Goal: Transaction & Acquisition: Purchase product/service

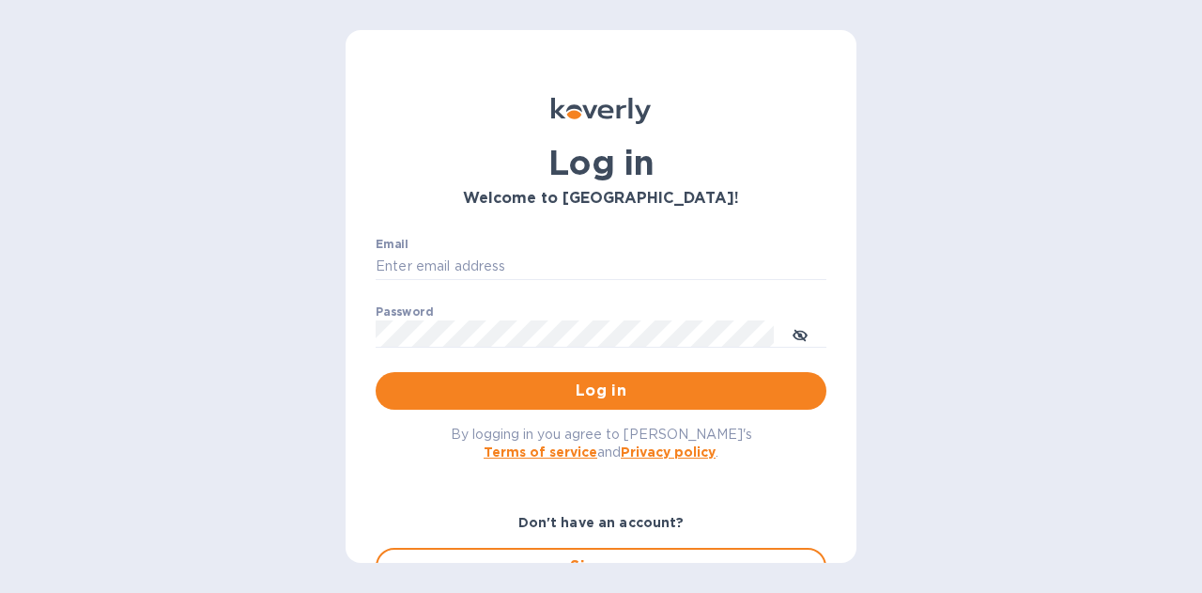
click at [628, 390] on span "Log in" at bounding box center [601, 391] width 421 height 23
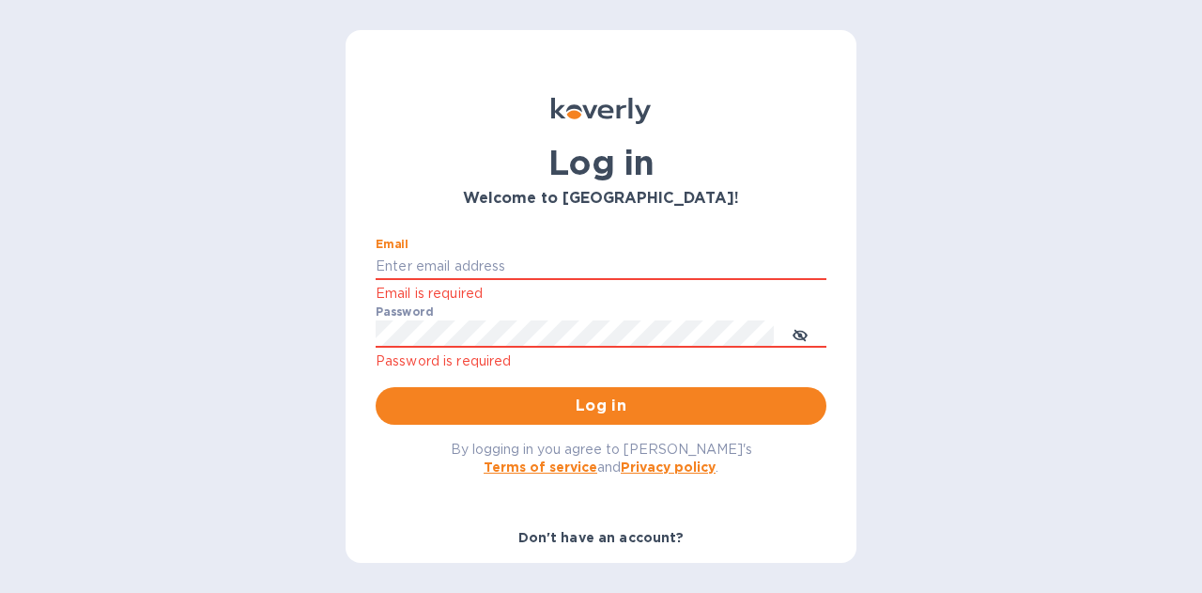
click at [496, 266] on input "Email" at bounding box center [601, 267] width 451 height 28
type input "schwartz@julian-sinclair.com"
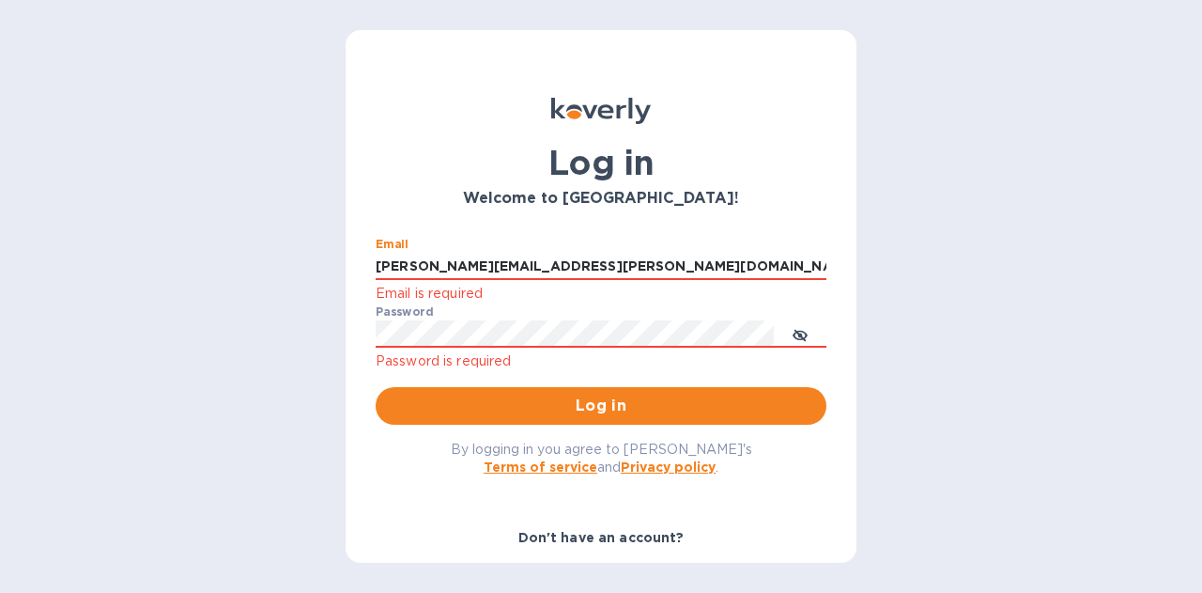
click at [597, 395] on span "Log in" at bounding box center [601, 406] width 421 height 23
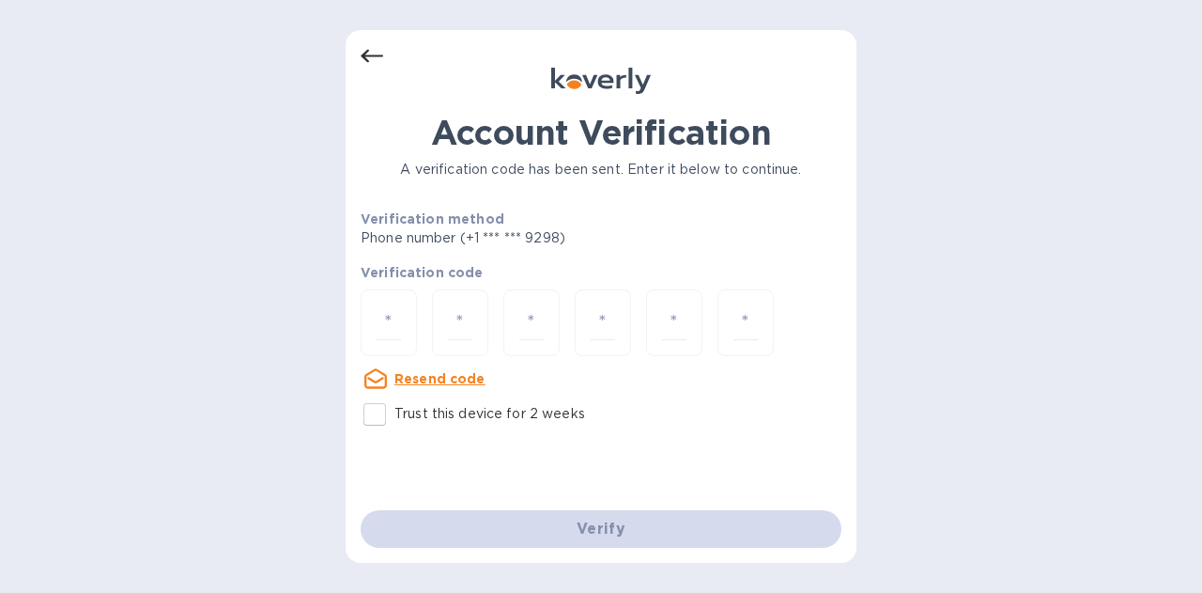
click at [400, 313] on input "number" at bounding box center [389, 322] width 24 height 35
type input "1"
type input "4"
type input "0"
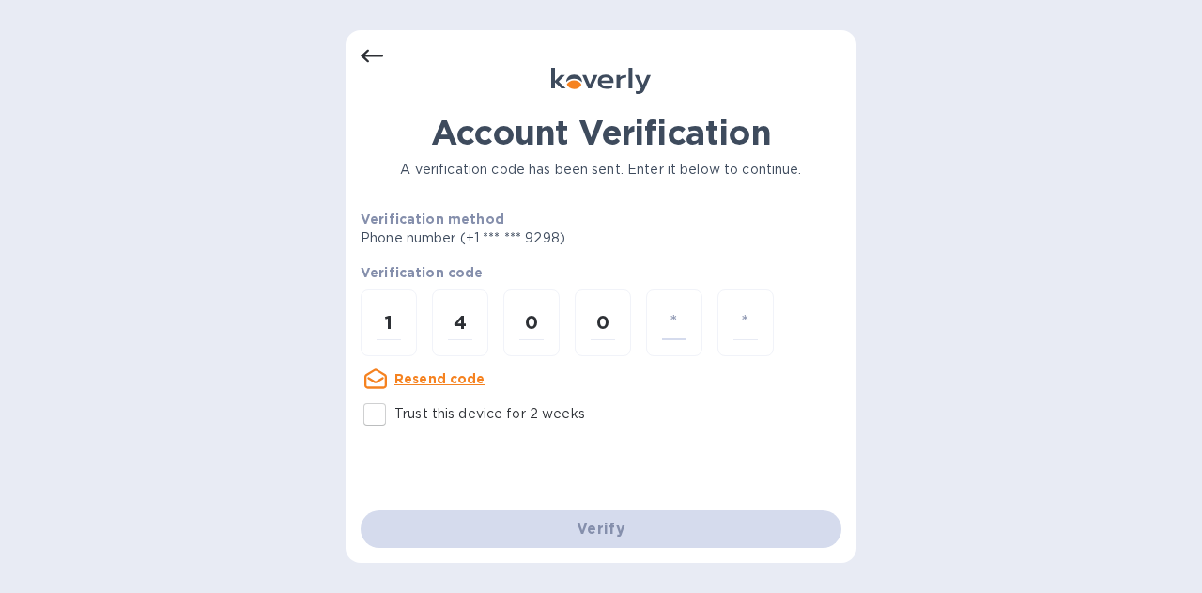
type input "3"
type input "5"
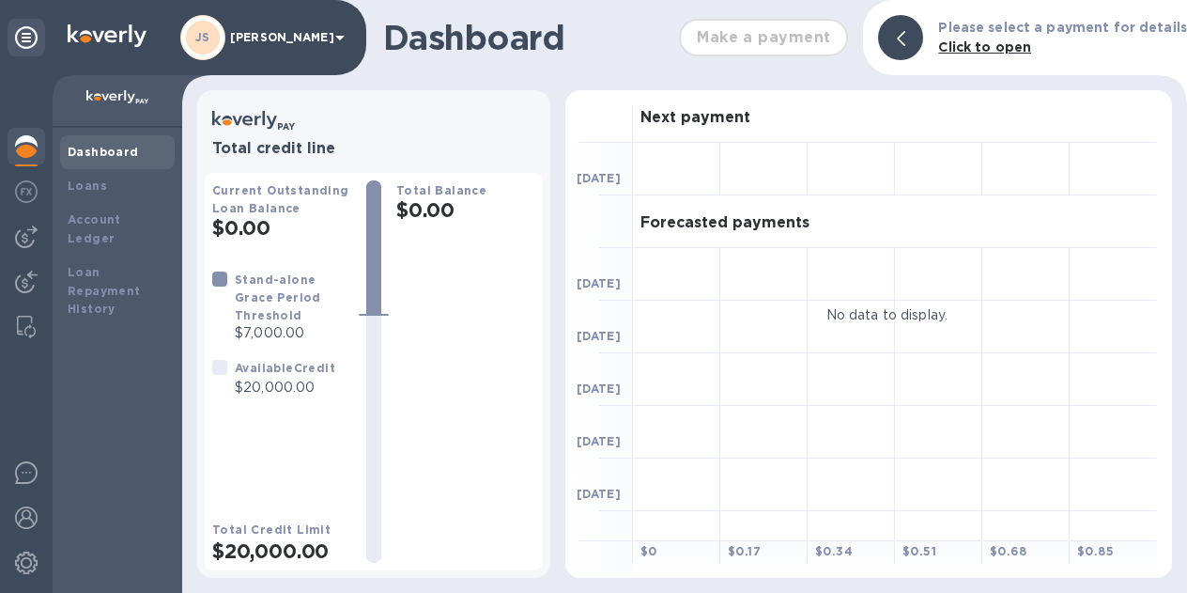
click at [34, 241] on img at bounding box center [26, 236] width 23 height 23
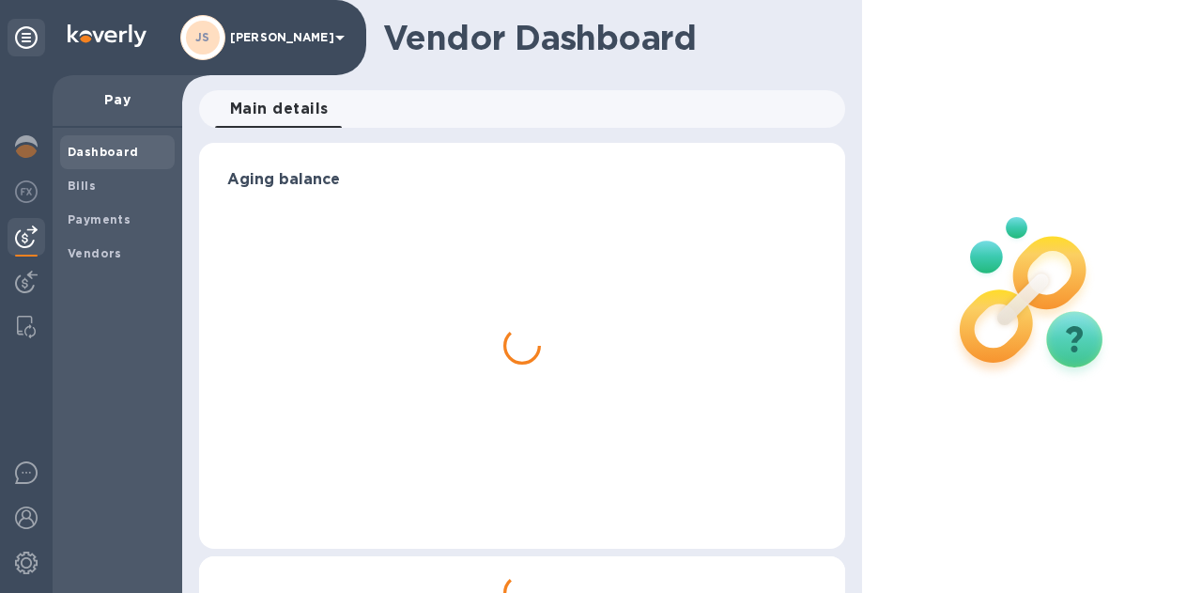
click at [118, 193] on span "Bills" at bounding box center [118, 186] width 100 height 19
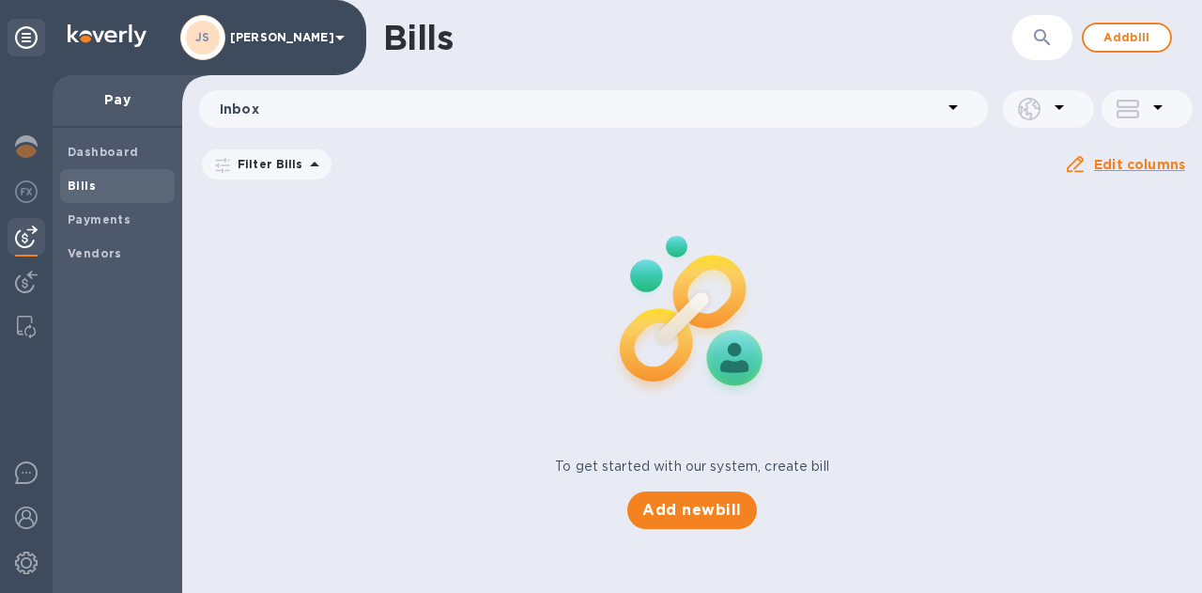
click at [1125, 39] on span "Add bill" at bounding box center [1127, 37] width 56 height 23
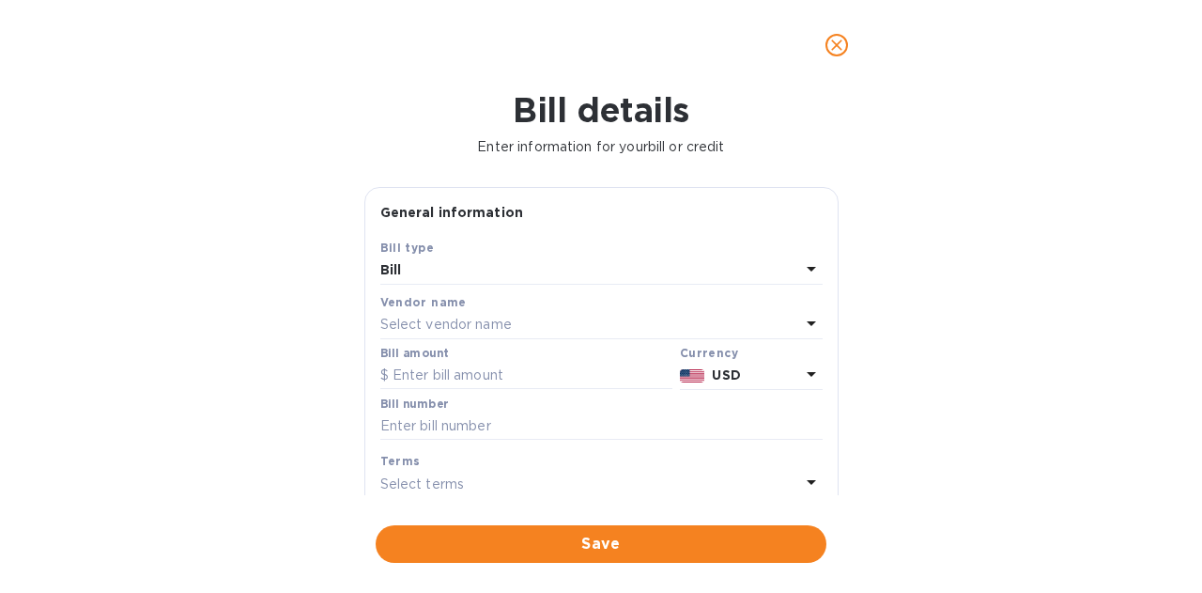
click at [485, 323] on p "Select vendor name" at bounding box center [446, 325] width 132 height 20
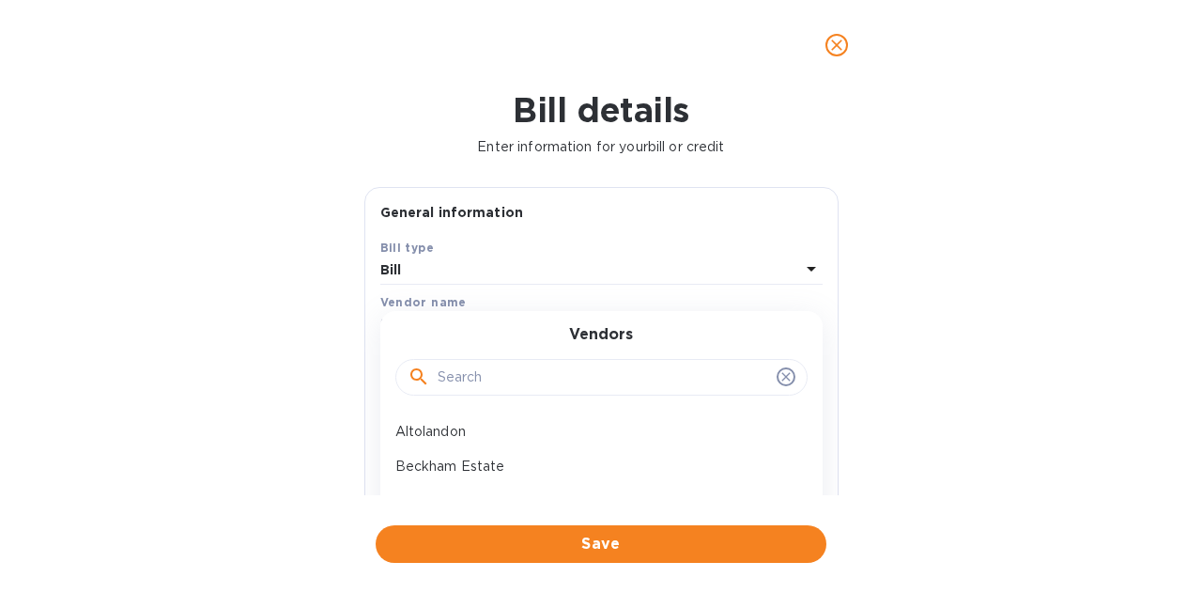
click at [473, 369] on input "text" at bounding box center [604, 378] width 332 height 28
type input "maloof"
click at [472, 422] on p "Maloof Wines" at bounding box center [593, 432] width 397 height 20
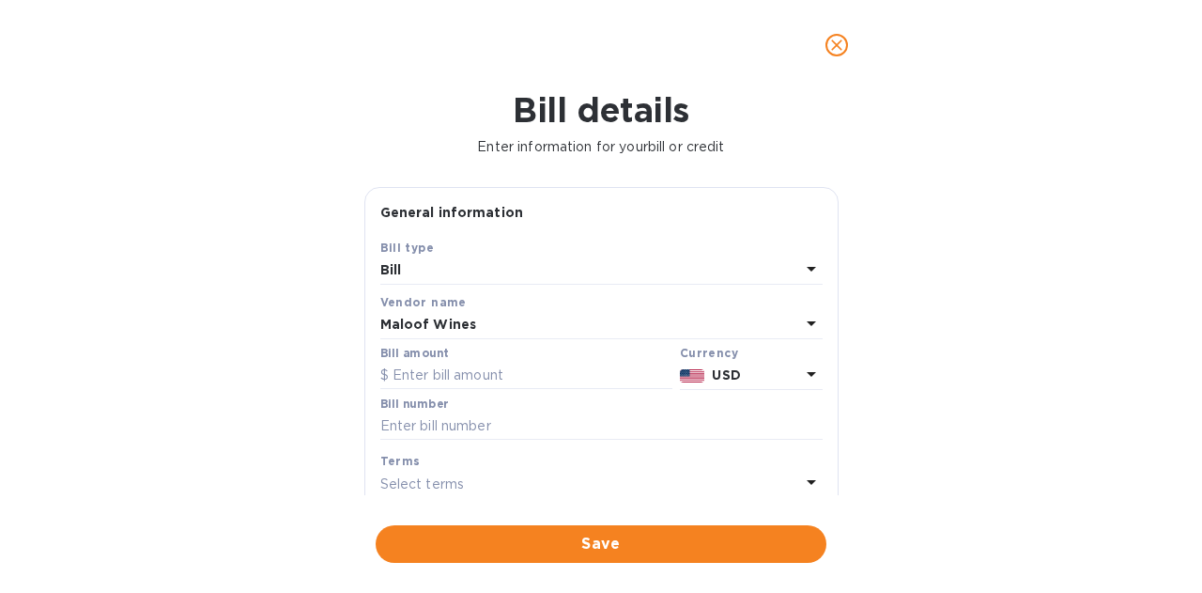
click at [451, 378] on input "text" at bounding box center [526, 376] width 292 height 28
type input "3,626.42"
click at [469, 417] on input "text" at bounding box center [601, 426] width 442 height 28
click at [460, 421] on input "text" at bounding box center [601, 426] width 442 height 28
click at [457, 420] on input "JS PO" at bounding box center [601, 426] width 442 height 28
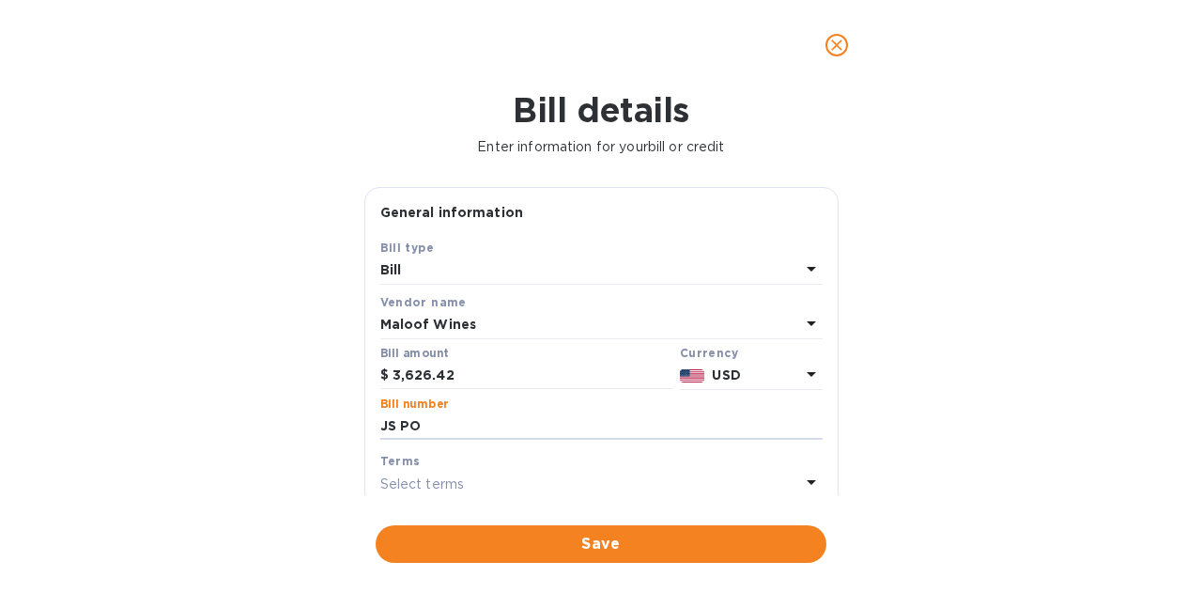
paste input "2767"
click at [680, 430] on input "JS PO 2767 w/ Les Fauves Credit (" at bounding box center [601, 426] width 442 height 28
drag, startPoint x: 814, startPoint y: 423, endPoint x: 281, endPoint y: 394, distance: 534.4
click at [271, 424] on div "Bill details Enter information for your bill or credit General information Save…" at bounding box center [601, 341] width 1202 height 503
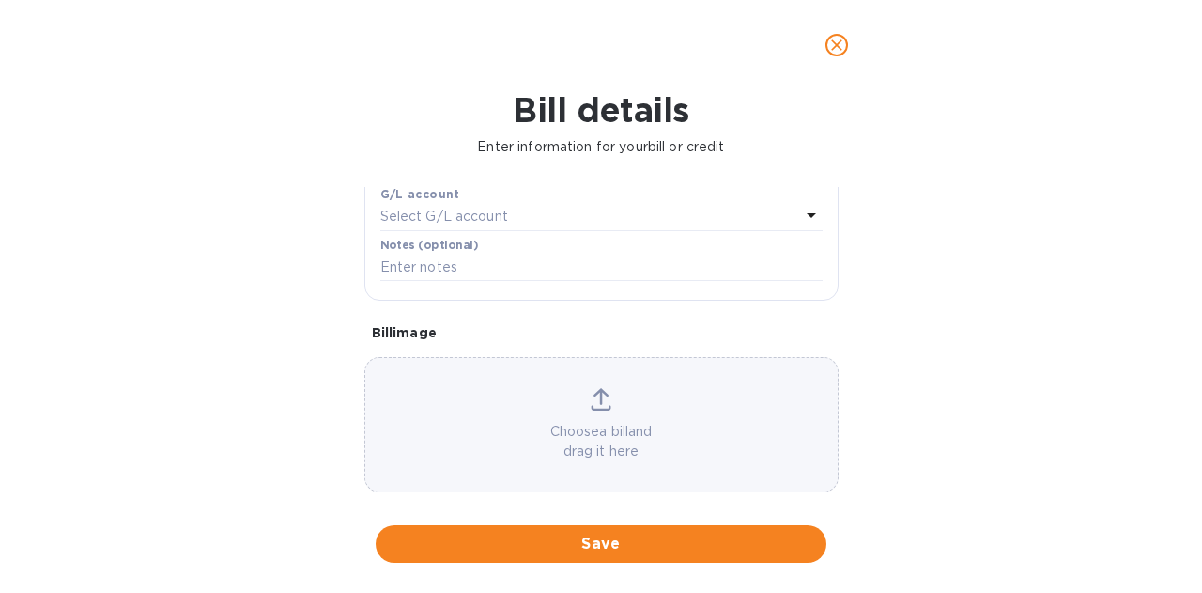
scroll to position [188, 0]
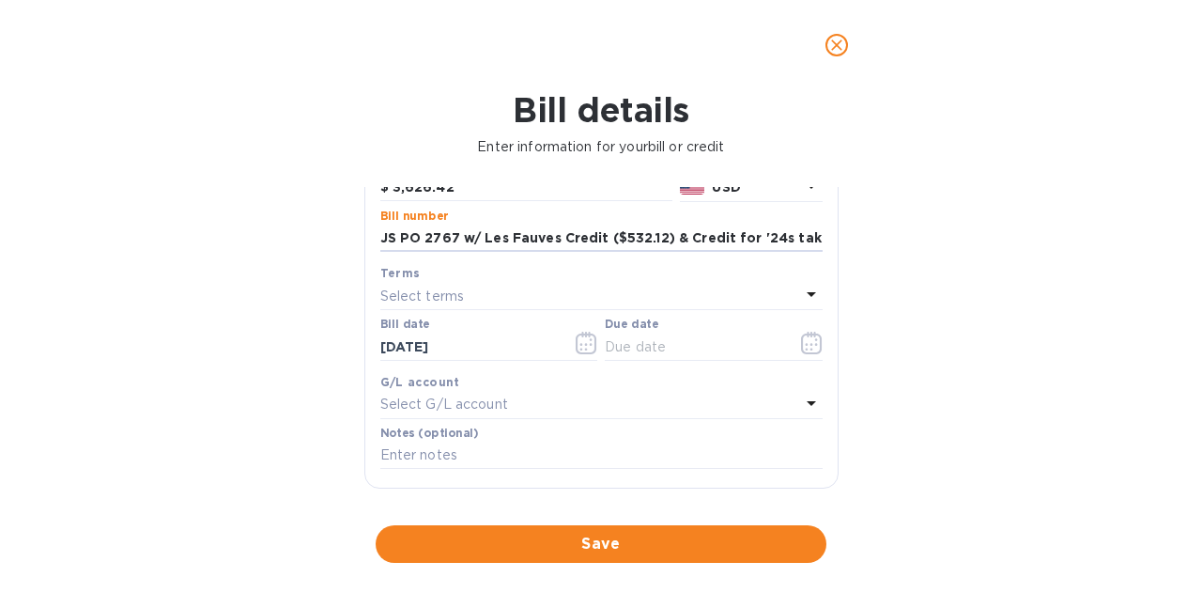
type input "JS PO 2767 w/ Les Fauves Credit ($532.12) & Credit for '24s taken back ($456)"
click at [813, 337] on icon "button" at bounding box center [811, 343] width 21 height 23
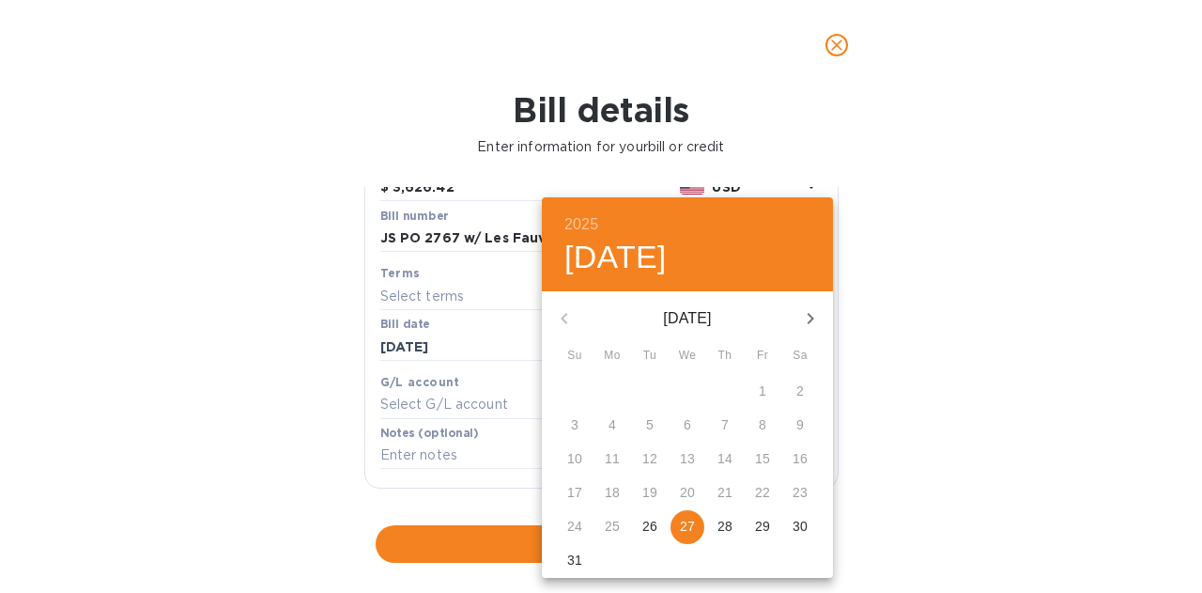
click at [809, 317] on icon "button" at bounding box center [810, 318] width 23 height 23
click at [614, 390] on p "1" at bounding box center [613, 390] width 8 height 19
type input "[DATE]"
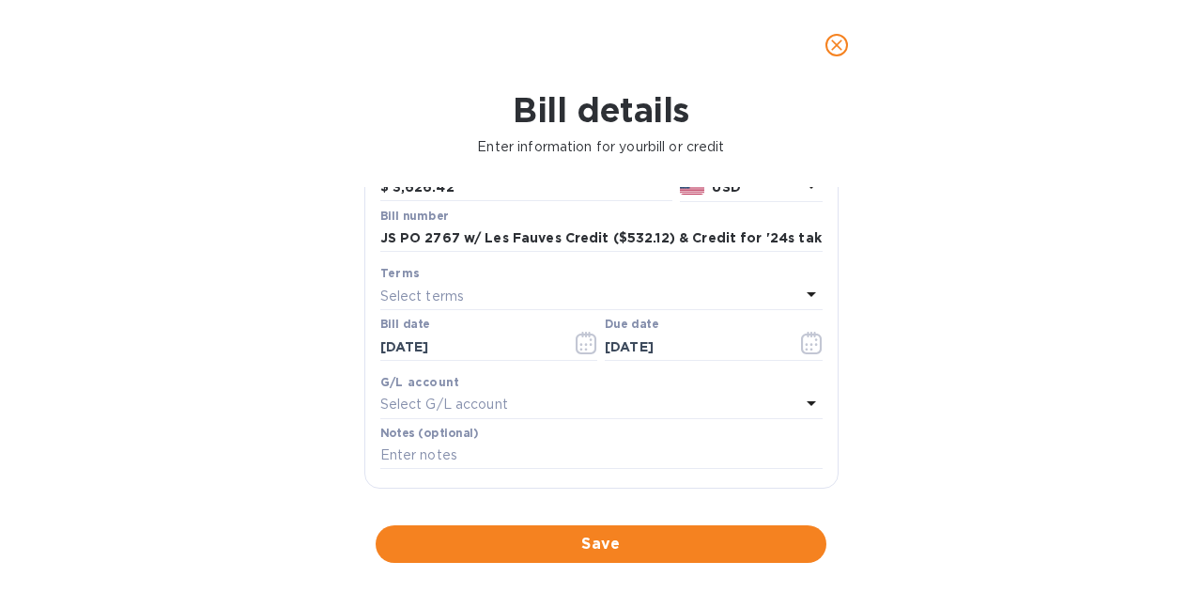
click at [583, 538] on span "Save" at bounding box center [601, 544] width 421 height 23
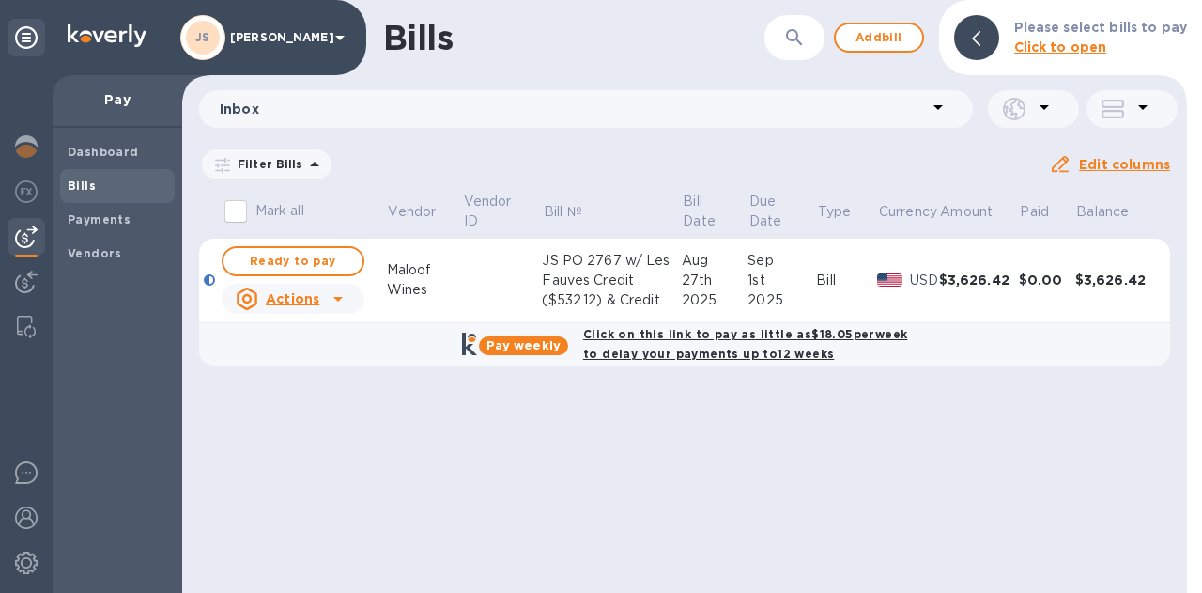
click at [313, 258] on span "Ready to pay" at bounding box center [293, 261] width 109 height 23
checkbox input "true"
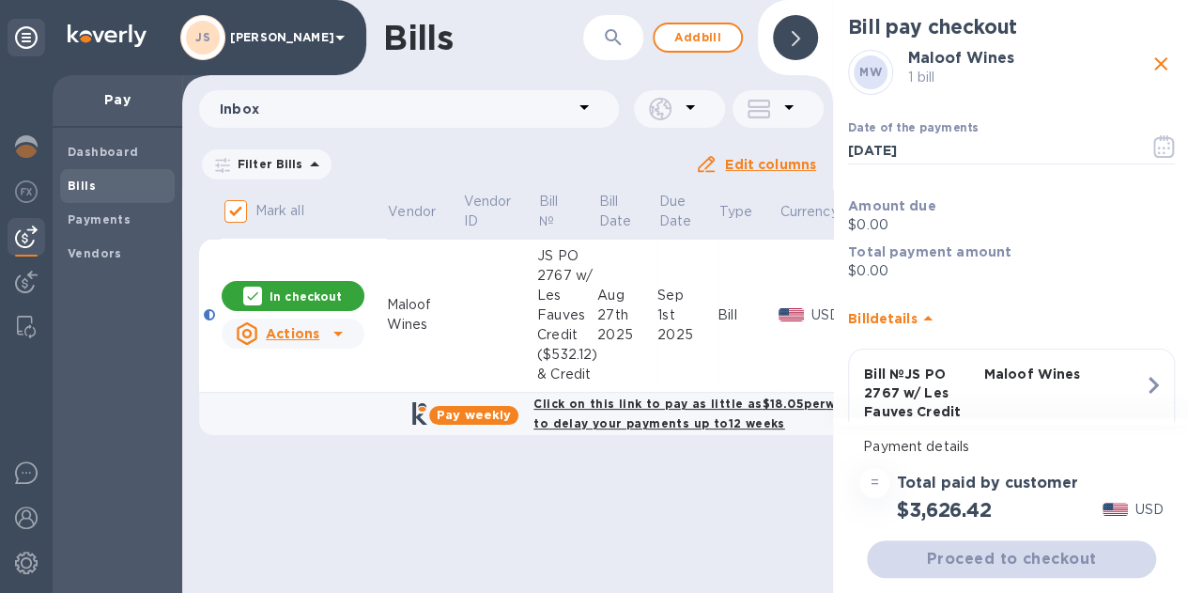
click at [1160, 139] on icon "button" at bounding box center [1165, 146] width 22 height 23
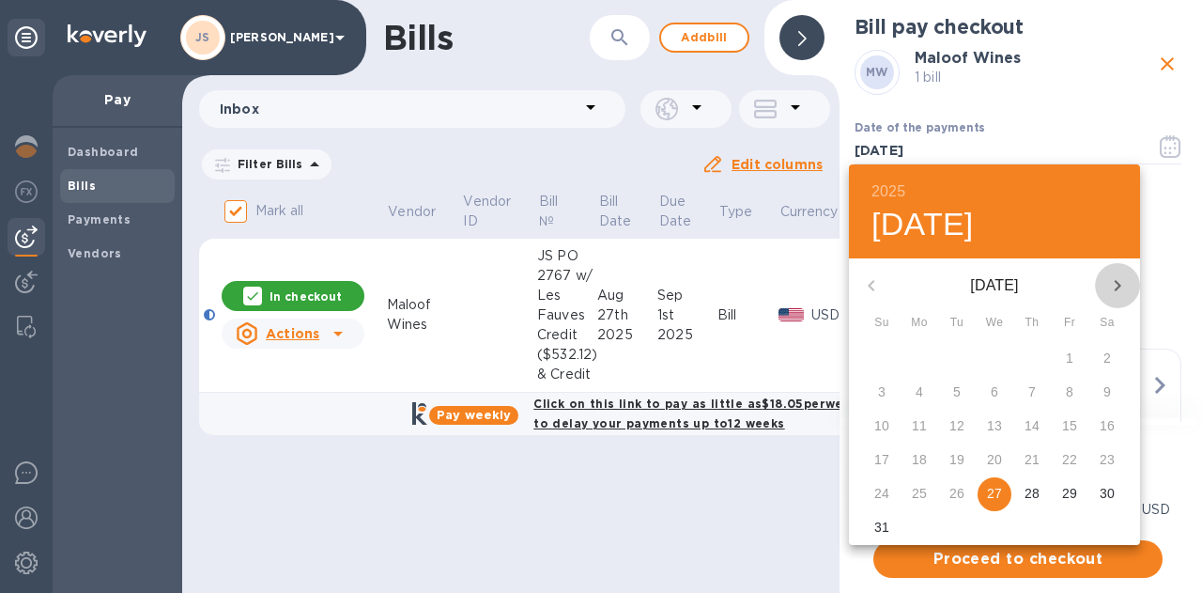
click at [1110, 277] on icon "button" at bounding box center [1118, 285] width 23 height 23
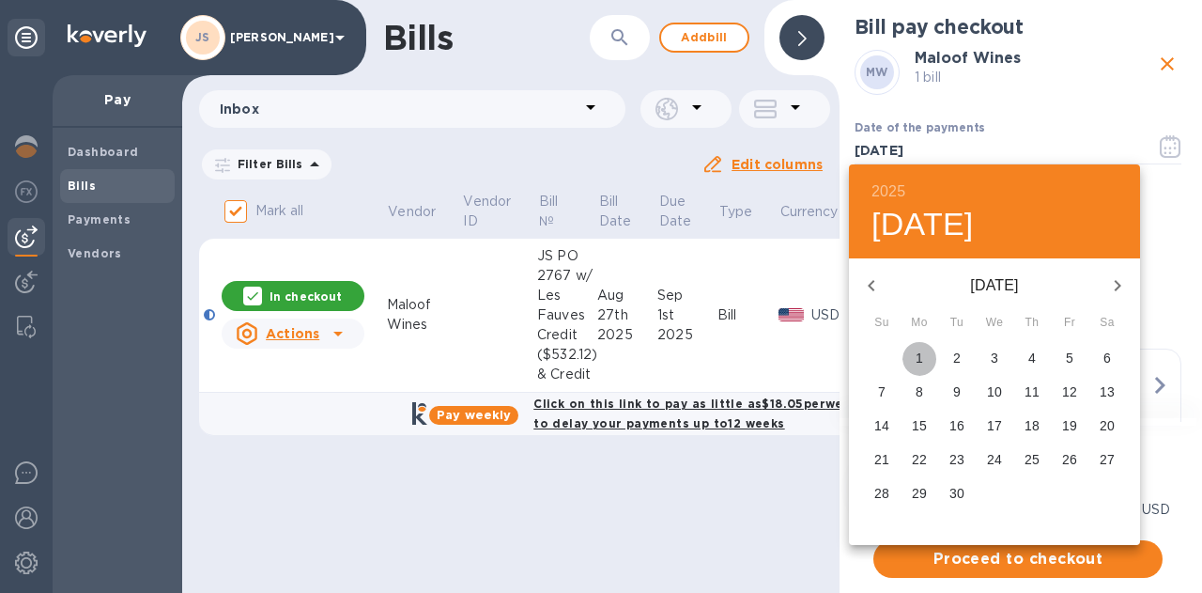
click at [923, 356] on p "1" at bounding box center [920, 358] width 8 height 19
type input "[DATE]"
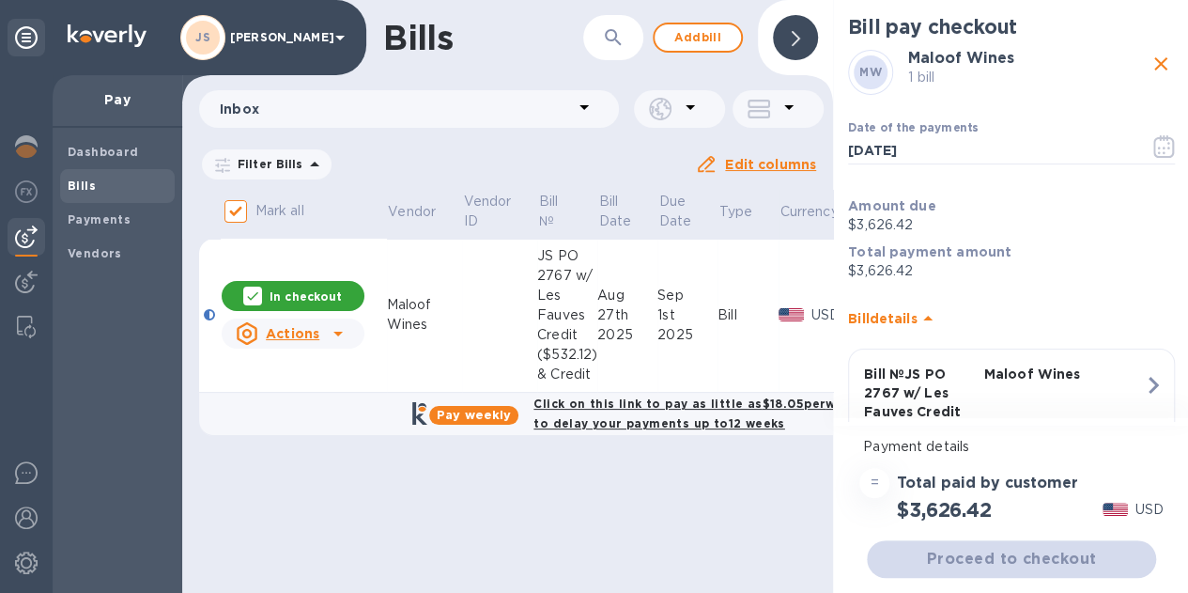
click at [1042, 544] on div "Proceed to checkout" at bounding box center [1011, 558] width 297 height 45
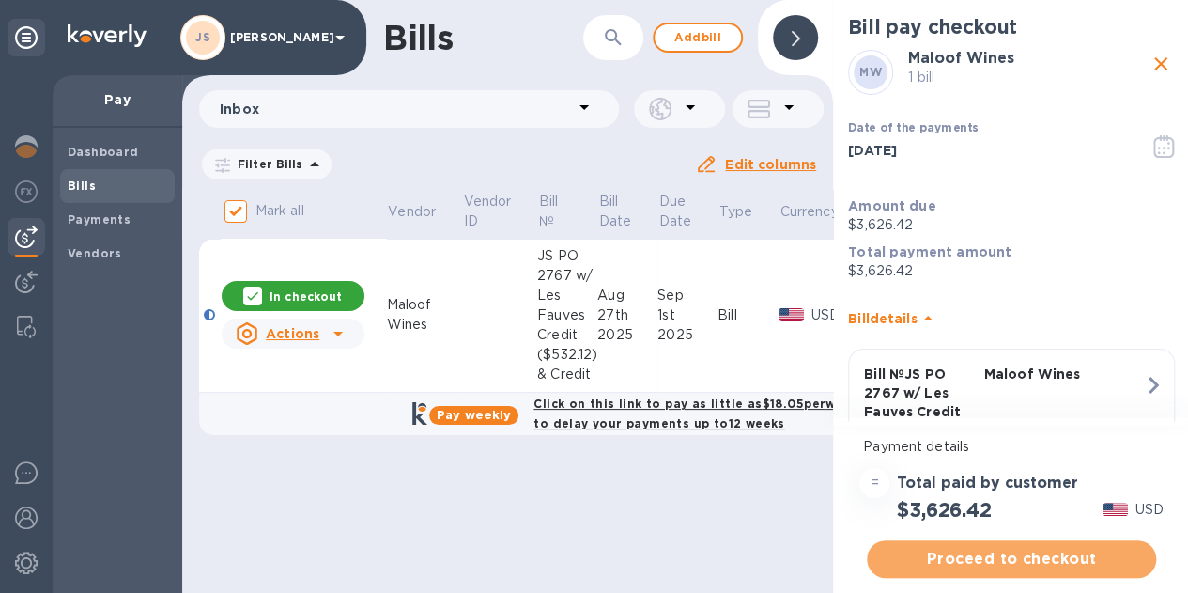
click at [1027, 547] on button "Proceed to checkout" at bounding box center [1011, 559] width 289 height 38
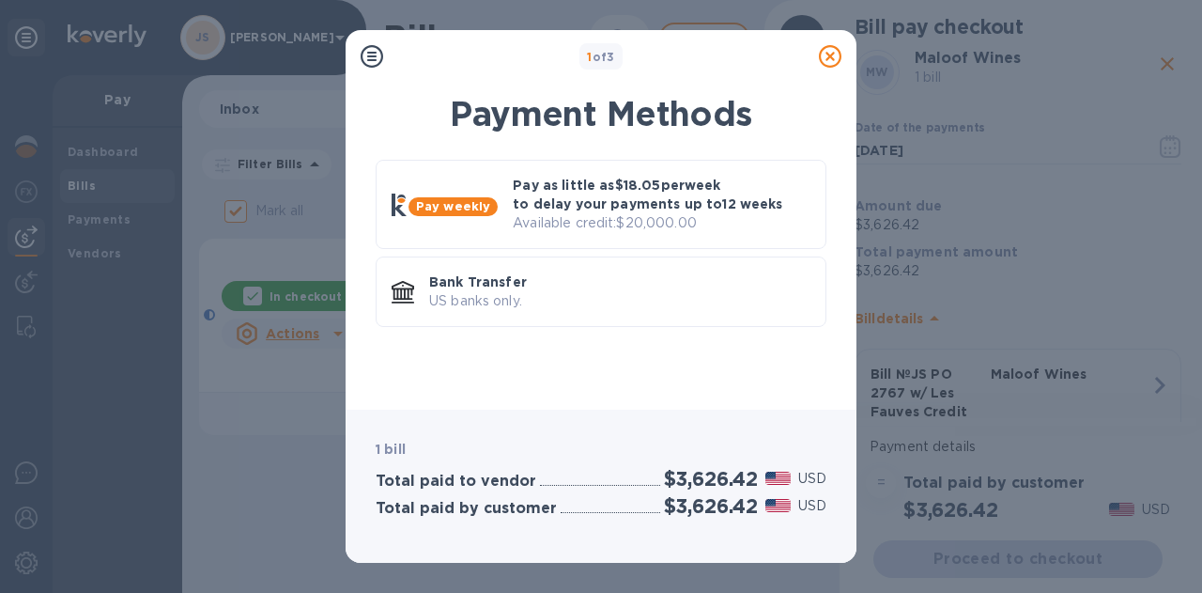
click at [647, 299] on p "US banks only." at bounding box center [619, 301] width 381 height 20
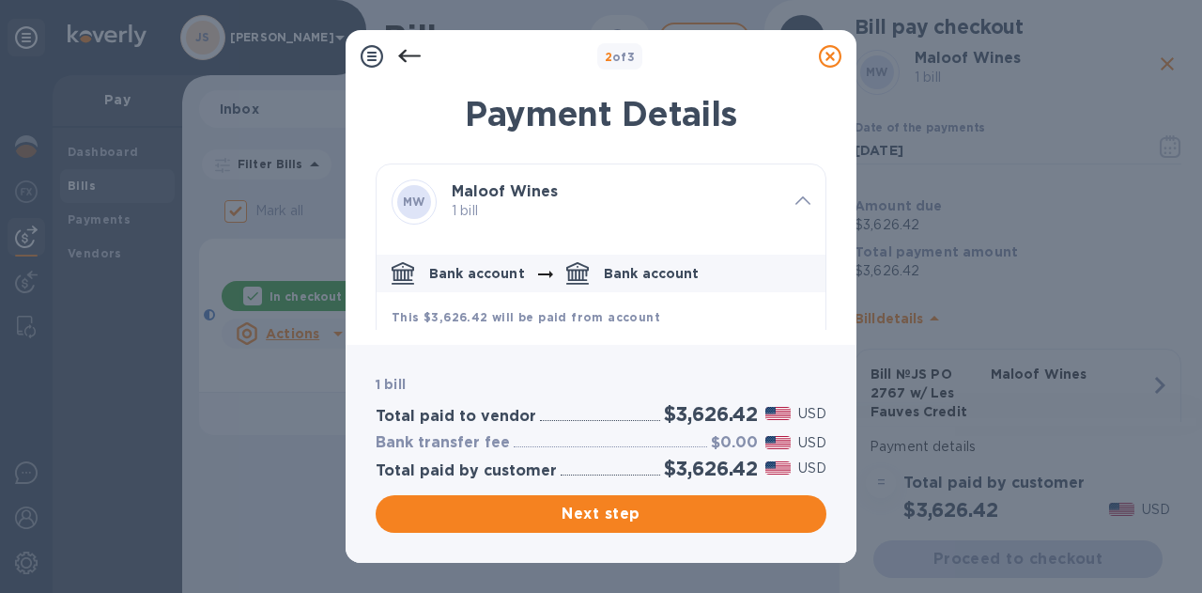
click at [738, 508] on span "Next step" at bounding box center [601, 514] width 421 height 23
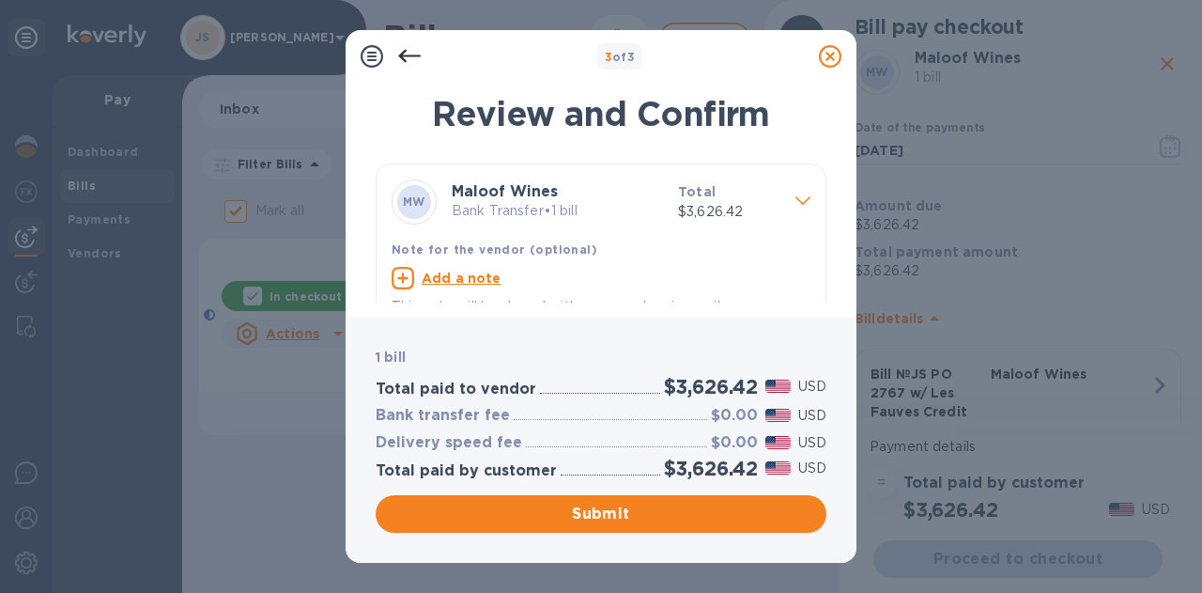
click at [466, 275] on u "Add a note" at bounding box center [462, 278] width 80 height 15
click at [443, 287] on textarea at bounding box center [586, 280] width 389 height 16
paste textarea "JS PO 2767 w/ Les Fauves Credit ($532.12) & Credit for '24s taken back ($456)"
type textarea "JS PO 2767 w/ Les Fauves Credit ($532.12) & Credit for '24s taken back ($456)"
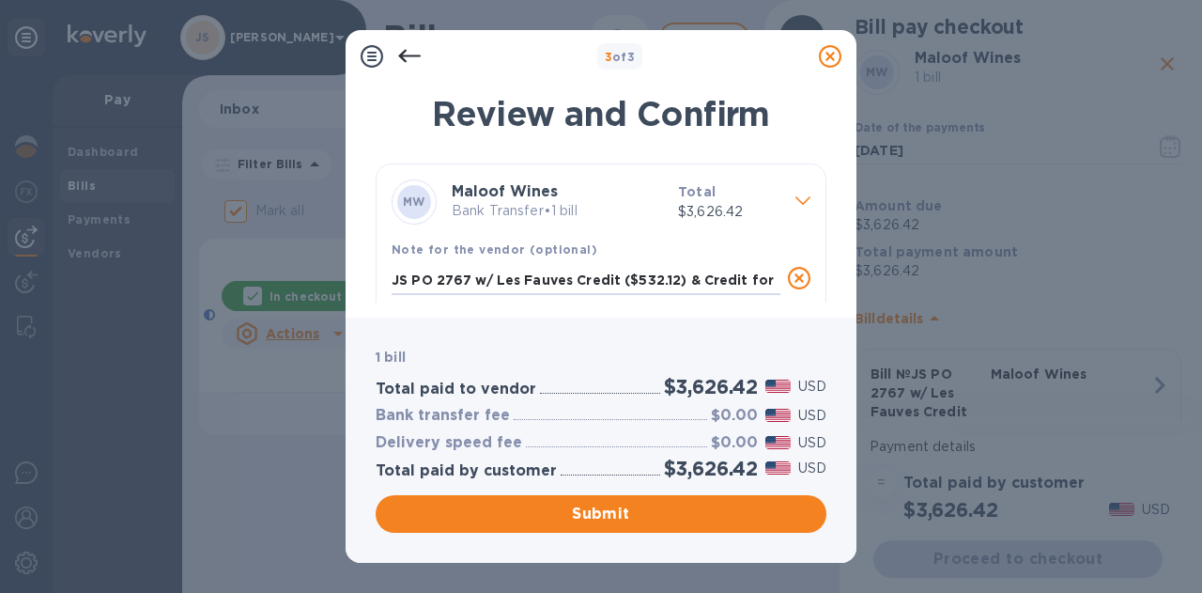
scroll to position [0, 0]
click at [594, 521] on span "Submit" at bounding box center [601, 514] width 421 height 23
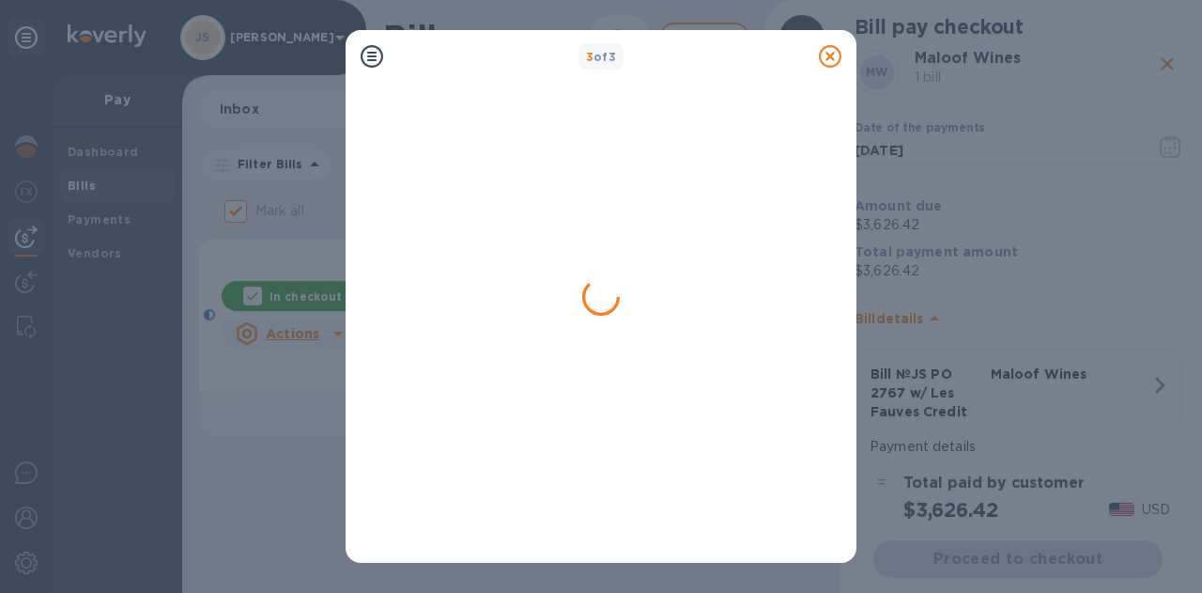
checkbox input "false"
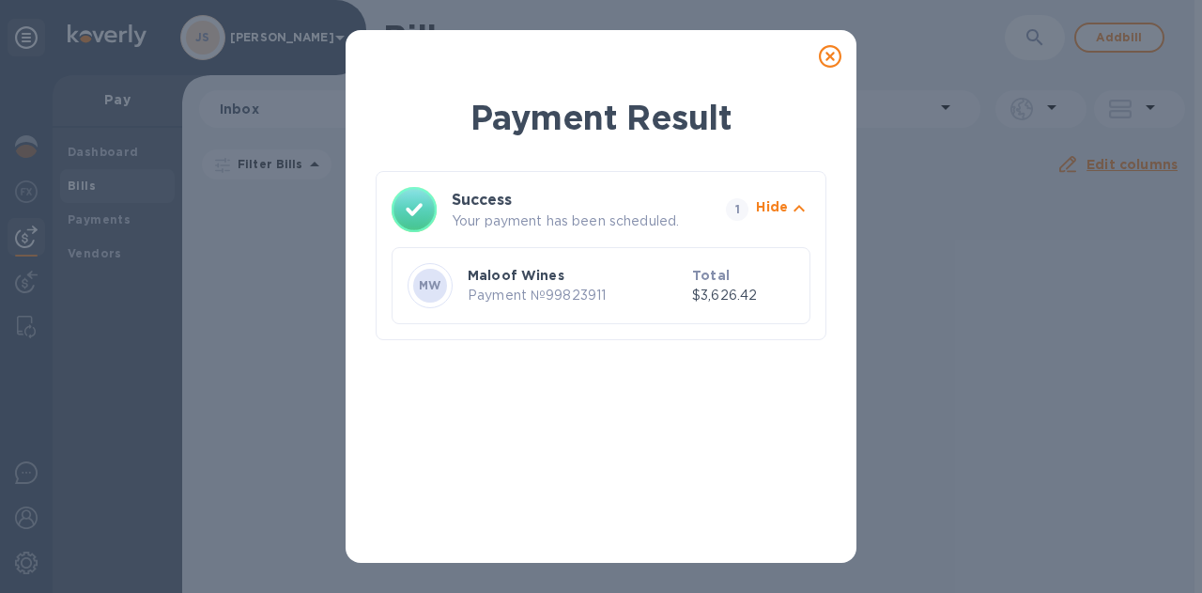
click at [825, 55] on icon at bounding box center [830, 56] width 23 height 23
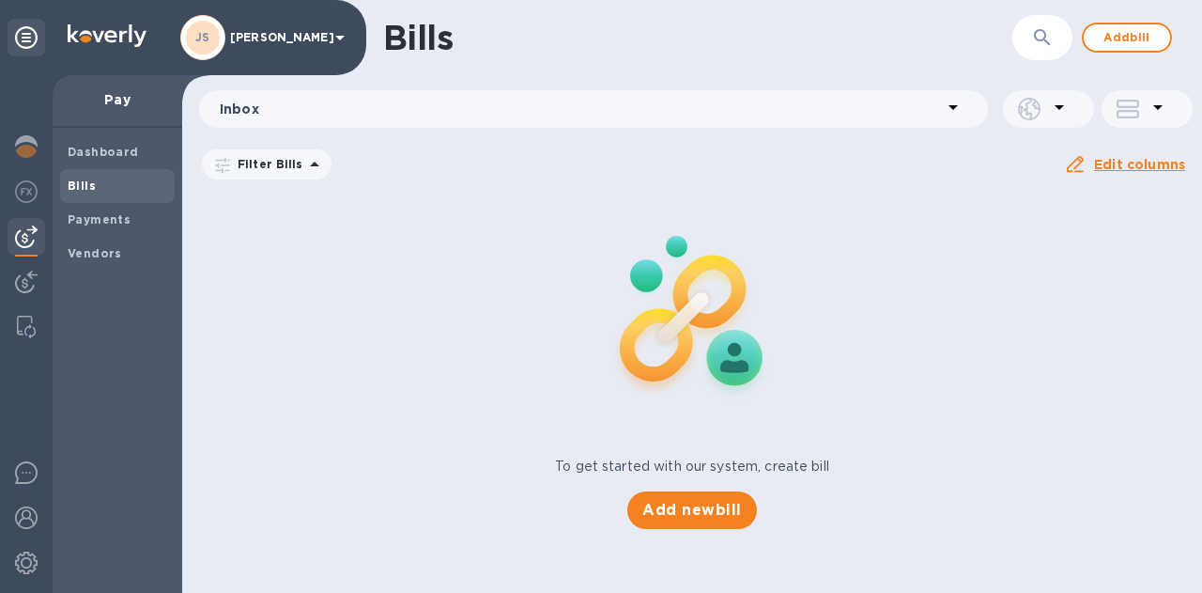
click at [1114, 37] on span "Add bill" at bounding box center [1127, 37] width 56 height 23
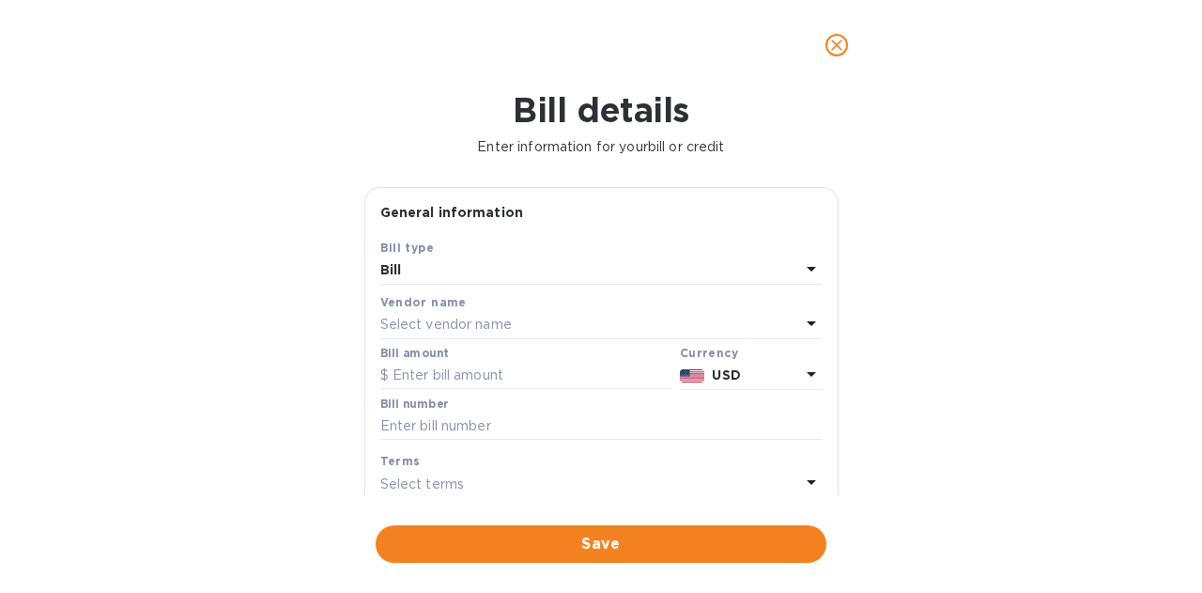
click at [556, 316] on div "Select vendor name" at bounding box center [590, 325] width 420 height 26
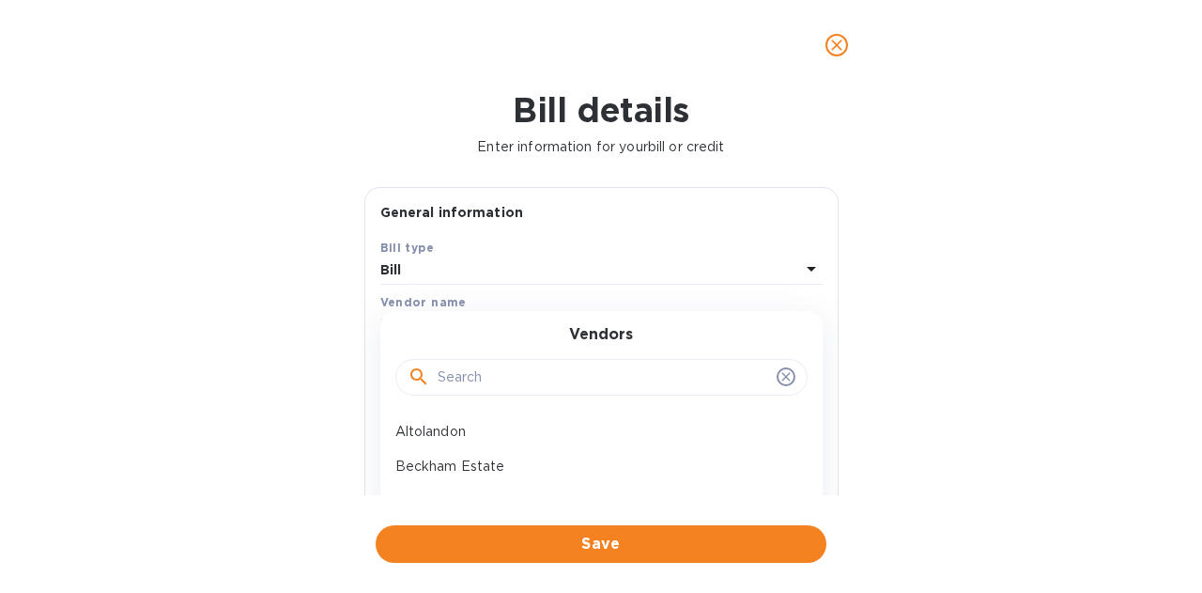
click at [534, 372] on input "text" at bounding box center [604, 378] width 332 height 28
type input "fossil"
click at [530, 416] on div "Fossil & Fawn" at bounding box center [594, 431] width 412 height 35
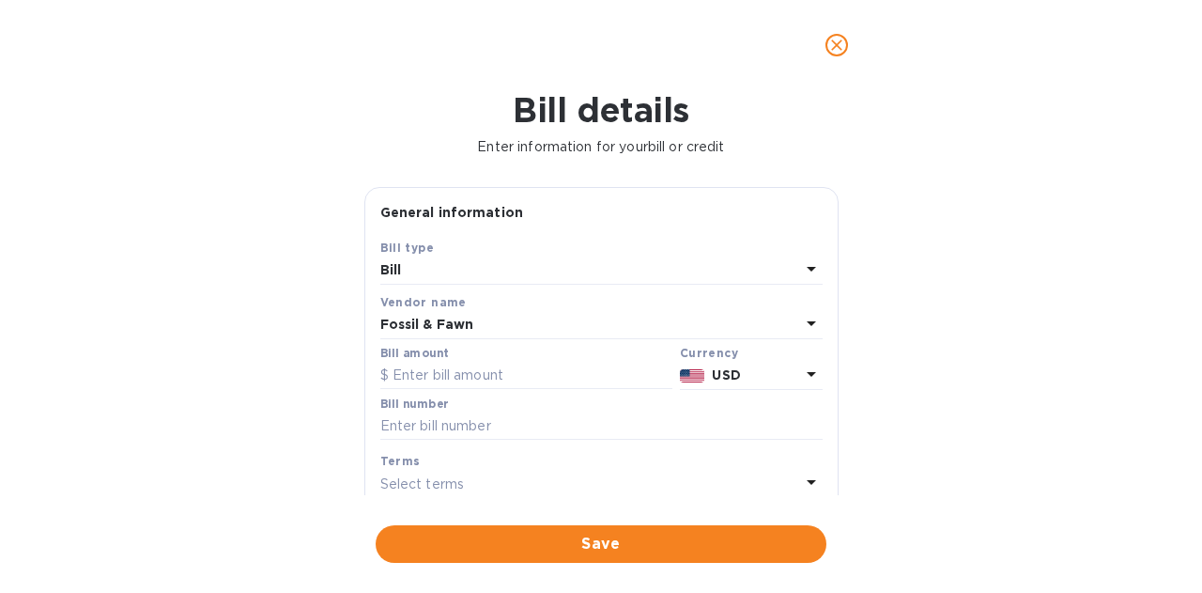
click at [445, 418] on input "text" at bounding box center [601, 426] width 442 height 28
paste input "2550"
type input "2550"
click at [453, 373] on input "text" at bounding box center [526, 376] width 292 height 28
type input "7,896"
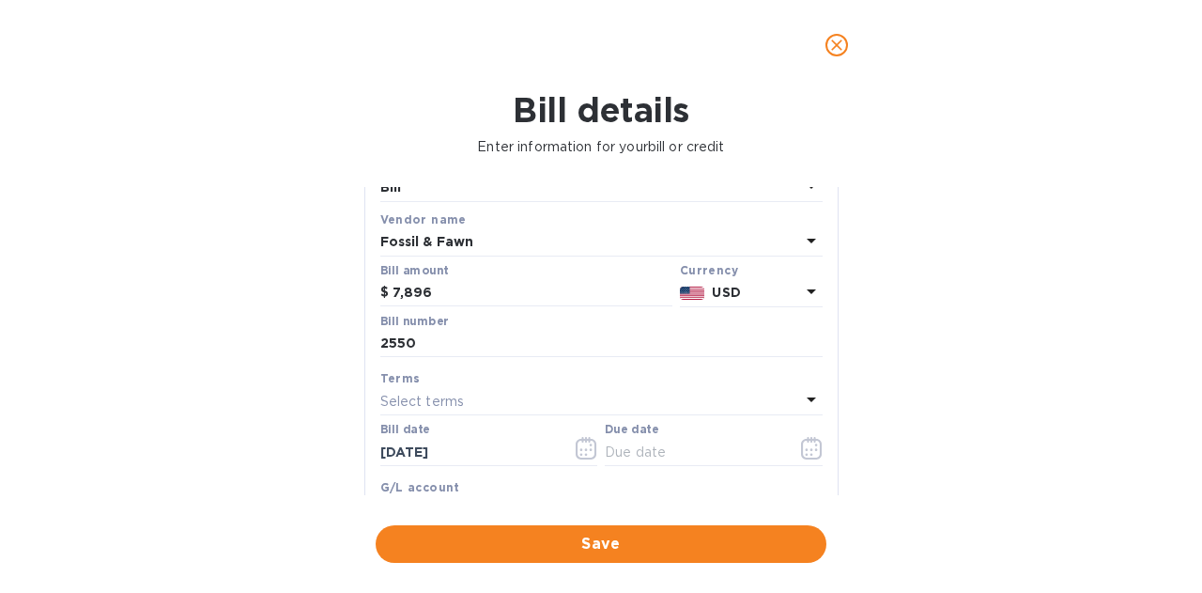
scroll to position [188, 0]
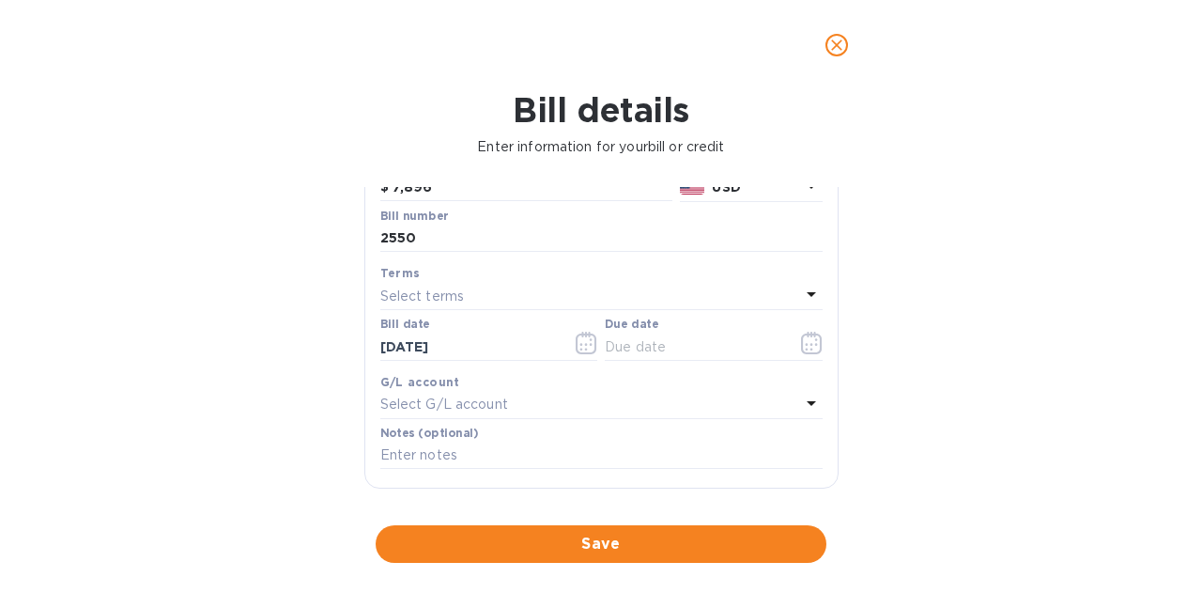
click at [801, 345] on icon "button" at bounding box center [812, 343] width 22 height 23
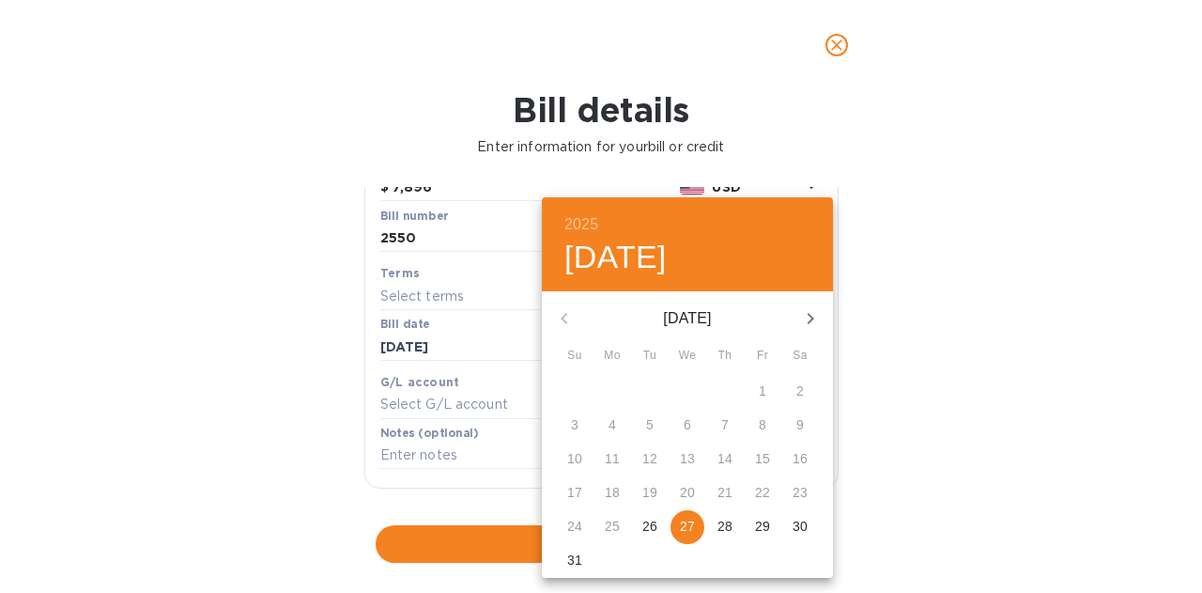
click at [808, 326] on icon "button" at bounding box center [810, 318] width 23 height 23
click at [621, 390] on span "1" at bounding box center [613, 390] width 34 height 19
type input "[DATE]"
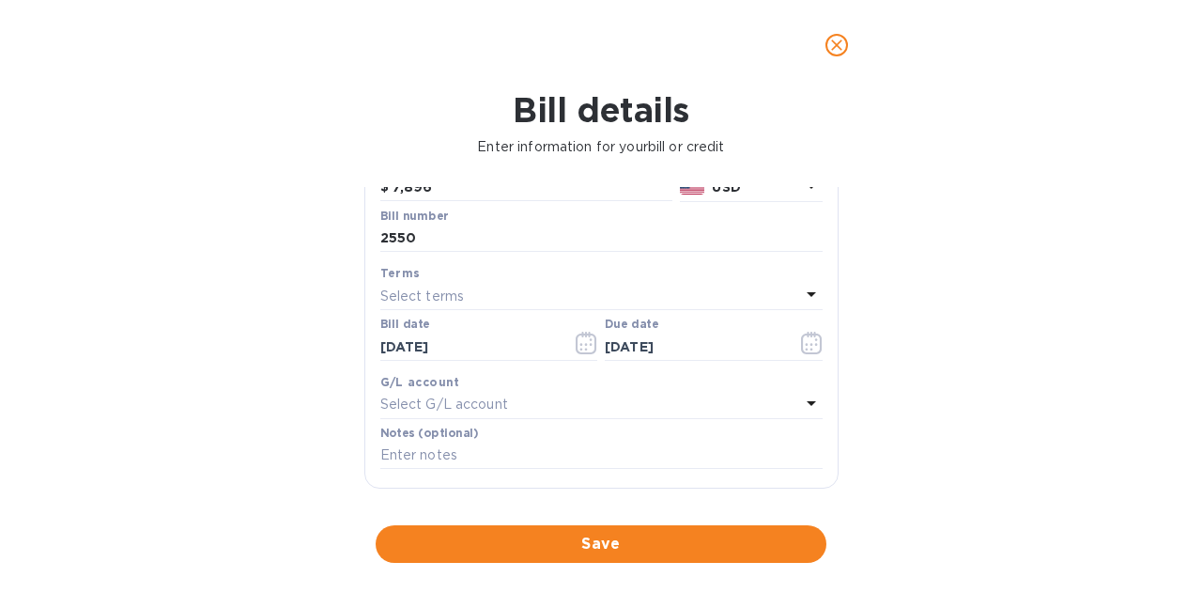
click at [629, 530] on button "Save" at bounding box center [601, 544] width 451 height 38
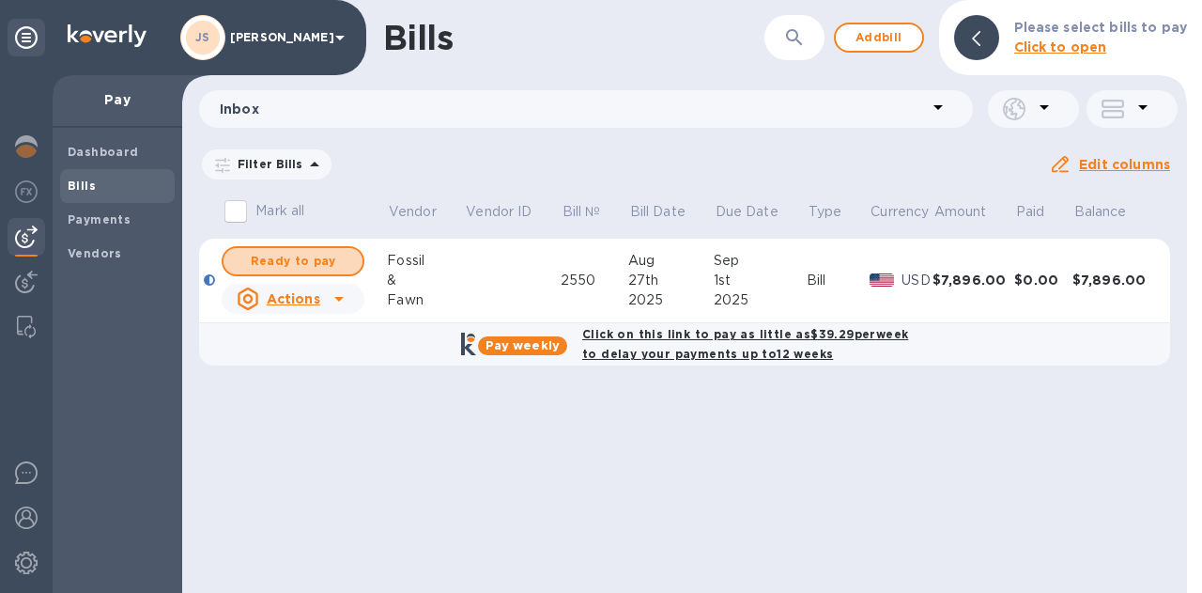
click at [287, 253] on span "Ready to pay" at bounding box center [293, 261] width 109 height 23
checkbox input "true"
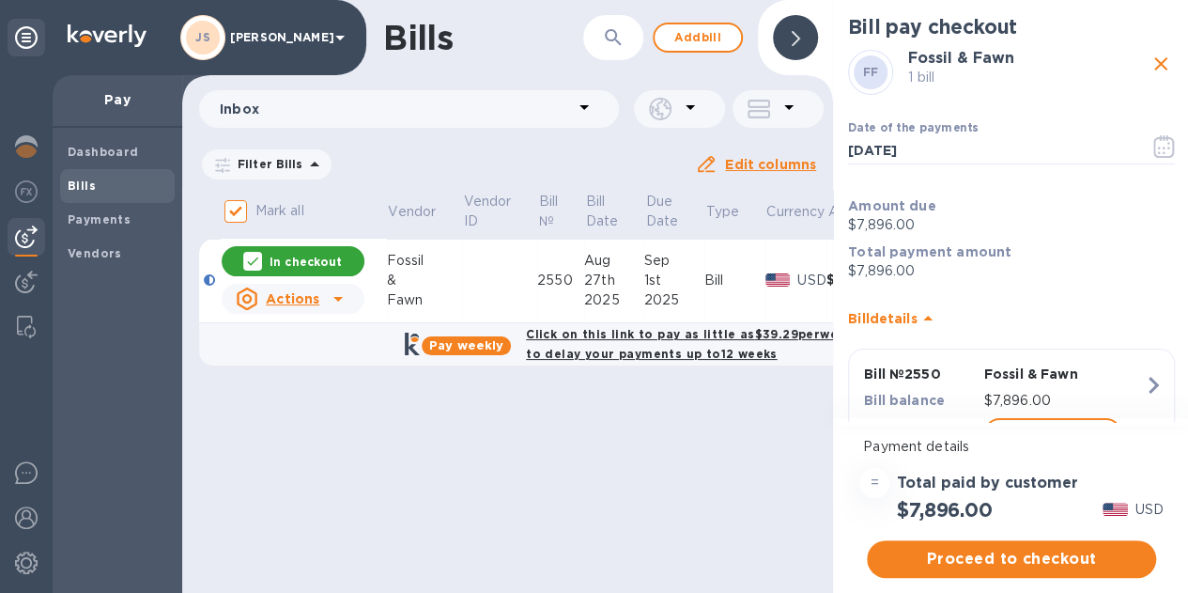
click at [1155, 159] on button "button" at bounding box center [1164, 146] width 44 height 45
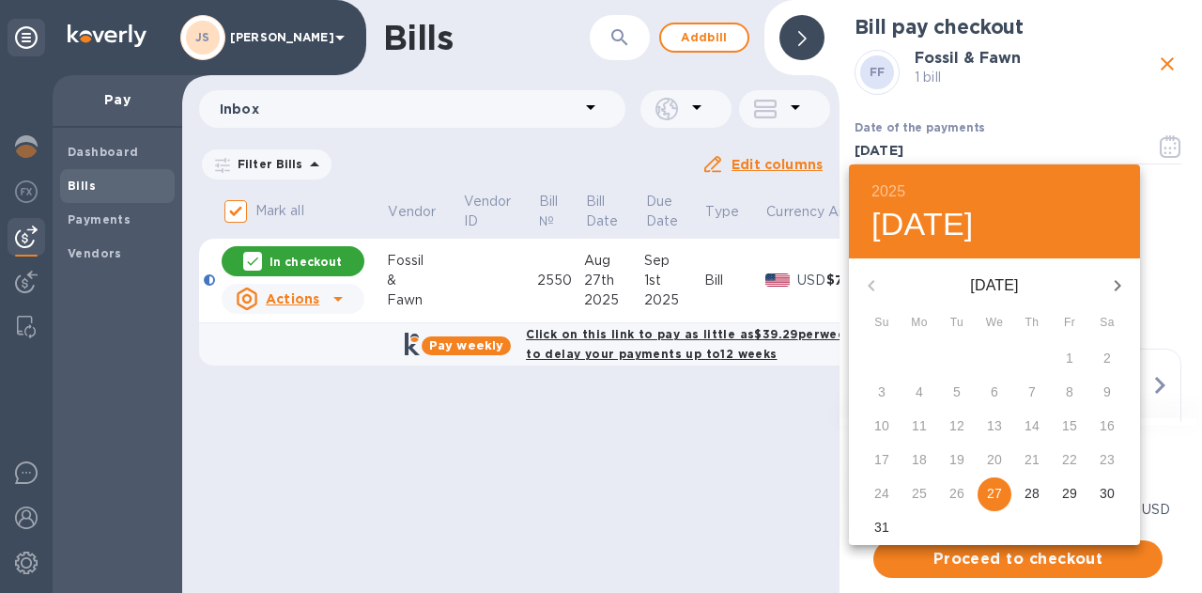
click at [1110, 290] on icon "button" at bounding box center [1118, 285] width 23 height 23
click at [923, 360] on p "1" at bounding box center [920, 358] width 8 height 19
type input "[DATE]"
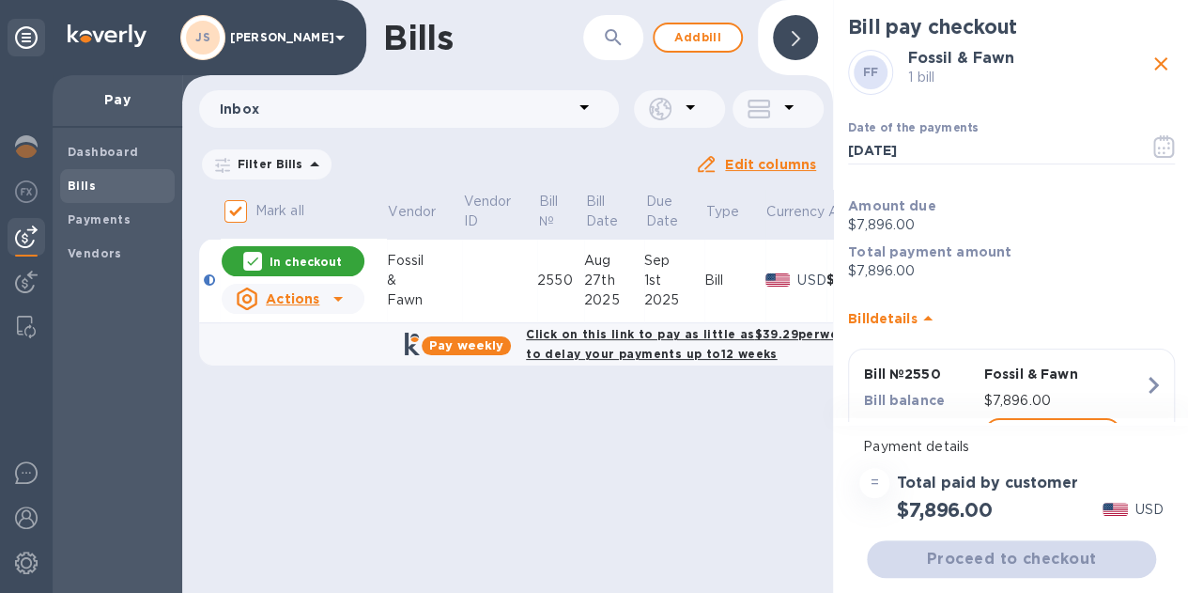
click at [1037, 551] on div "Proceed to checkout" at bounding box center [1011, 558] width 297 height 45
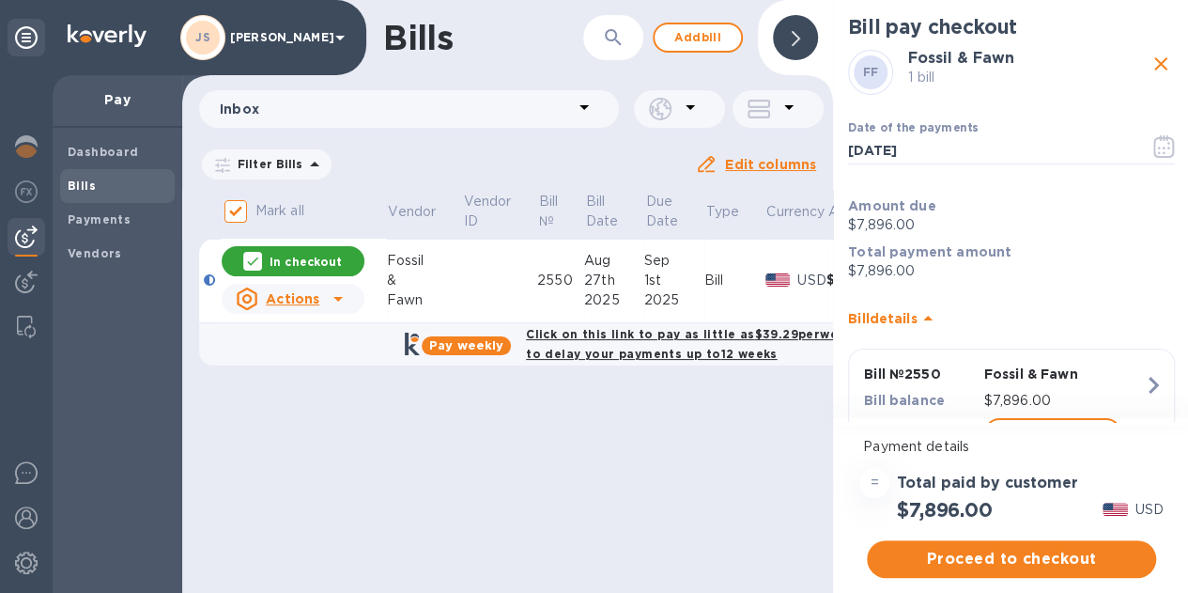
click at [1013, 551] on span "Proceed to checkout" at bounding box center [1011, 559] width 259 height 23
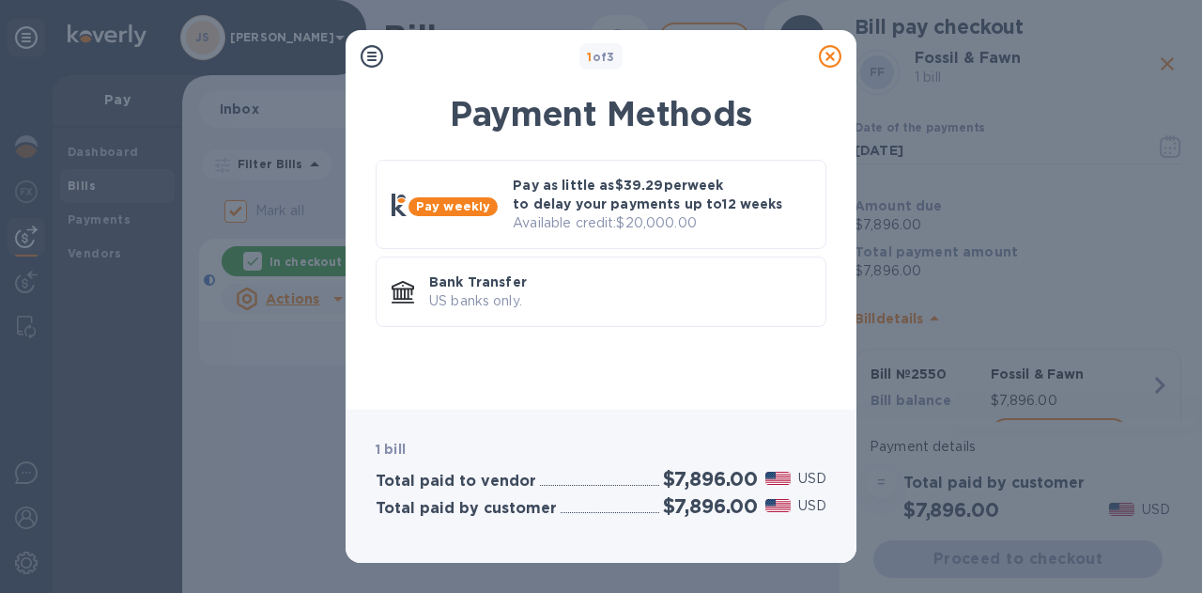
click at [605, 318] on div "Bank Transfer US banks only." at bounding box center [601, 291] width 451 height 70
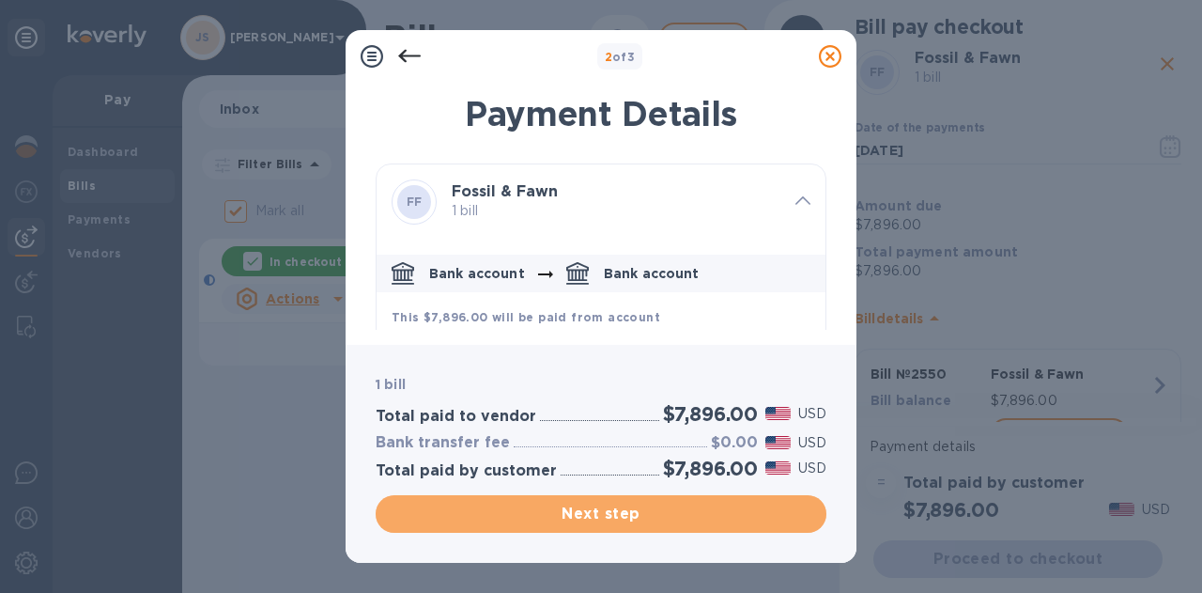
click at [682, 503] on span "Next step" at bounding box center [601, 514] width 421 height 23
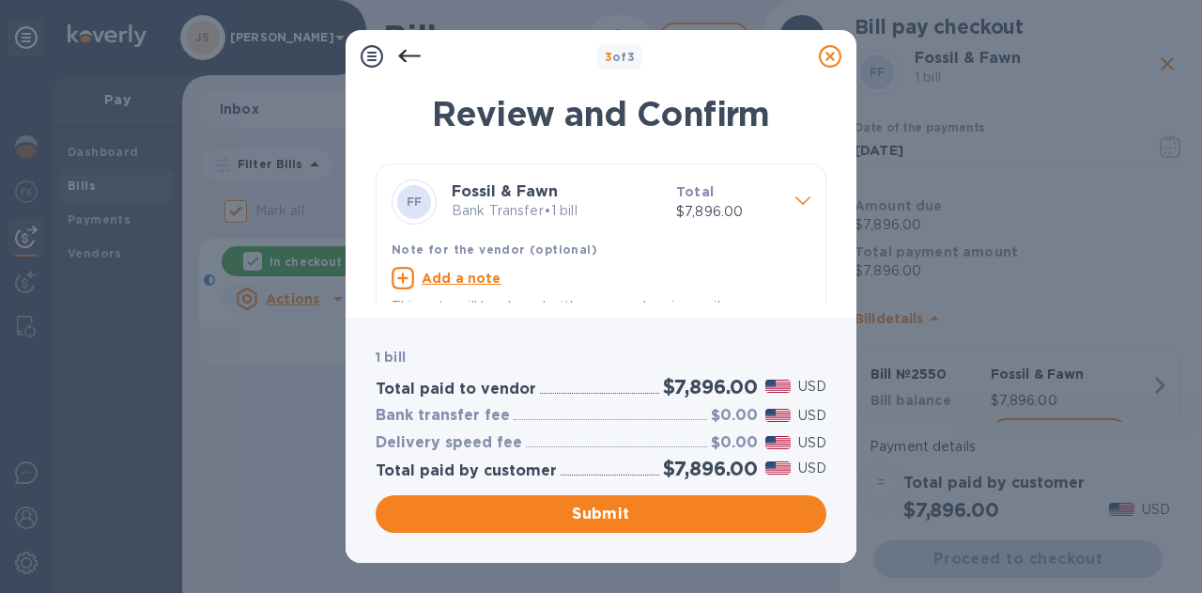
click at [455, 271] on u "Add a note" at bounding box center [462, 278] width 80 height 15
click at [442, 282] on textarea at bounding box center [586, 280] width 389 height 16
paste textarea "FF-23-PN"
type textarea "FF-23-PN"
click at [504, 275] on textarea at bounding box center [586, 280] width 389 height 16
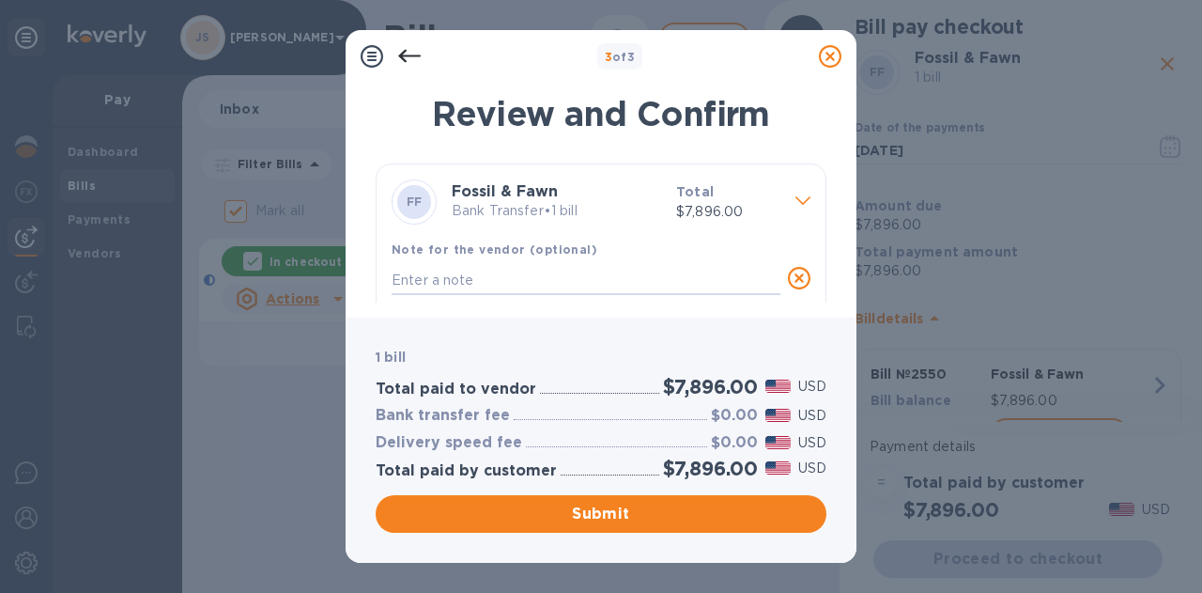
paste textarea "2550"
type textarea "2550"
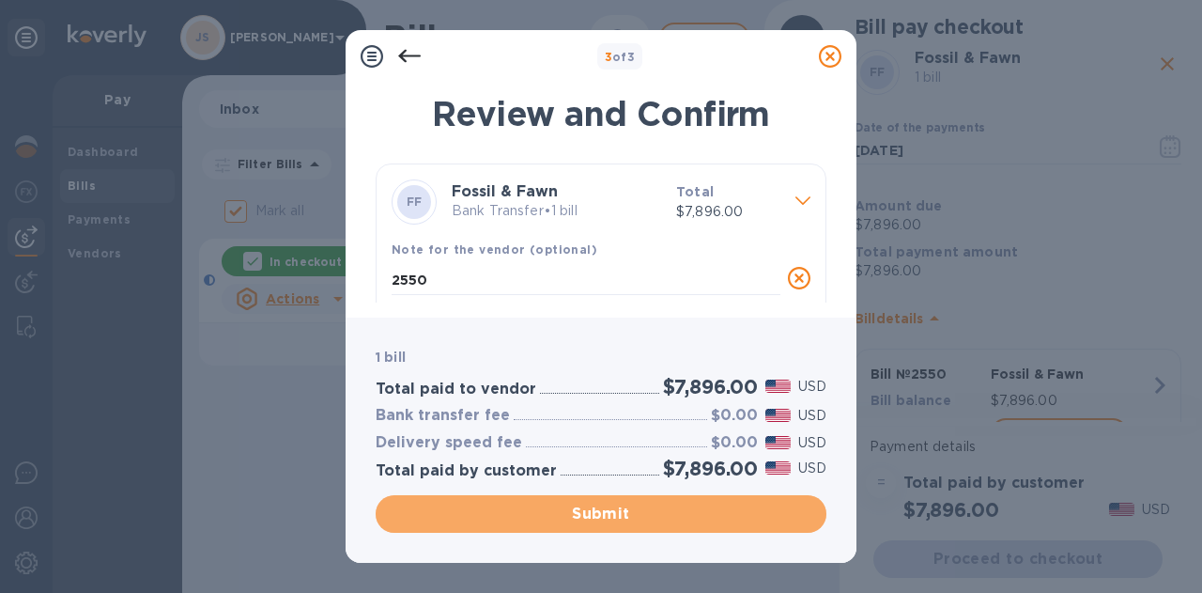
click at [625, 518] on span "Submit" at bounding box center [601, 514] width 421 height 23
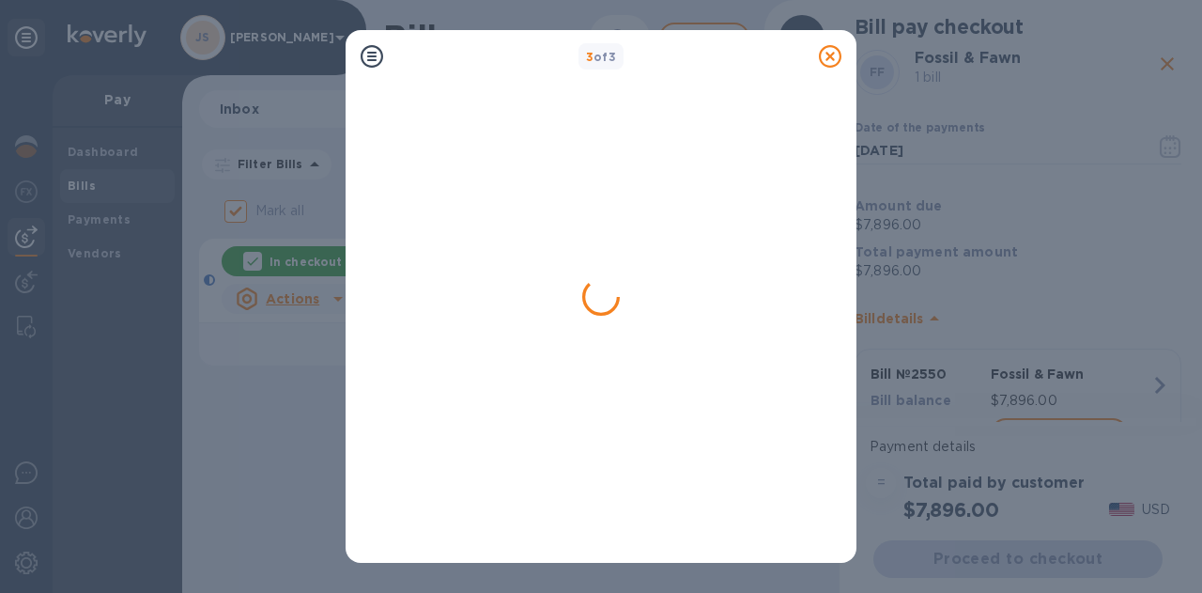
checkbox input "false"
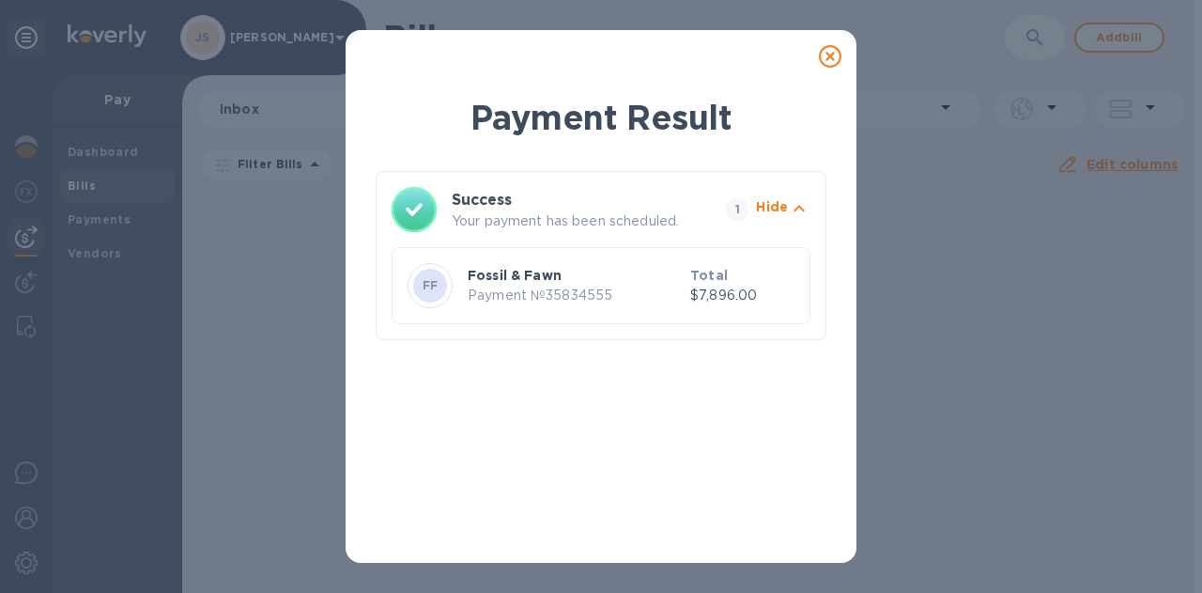
click at [828, 64] on icon at bounding box center [830, 56] width 23 height 23
